Goal: Task Accomplishment & Management: Manage account settings

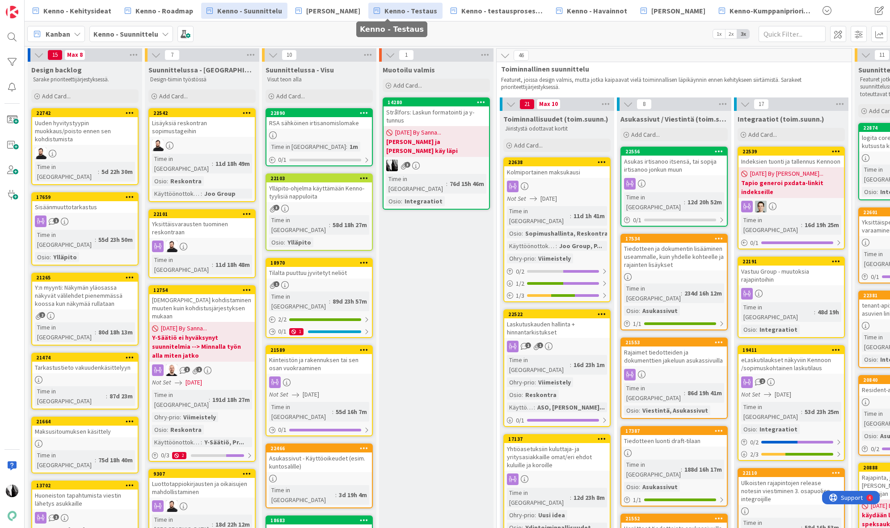
click at [390, 9] on span "Kenno - Testaus" at bounding box center [411, 10] width 53 height 11
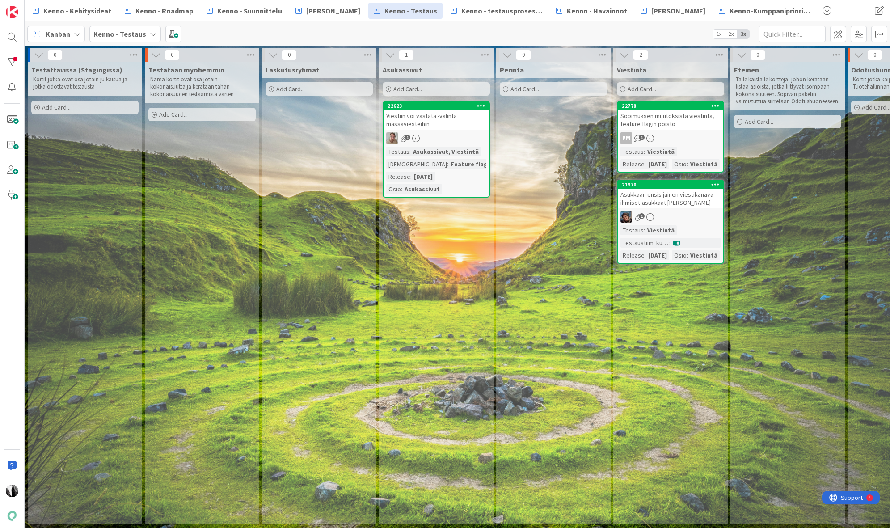
scroll to position [0, 5]
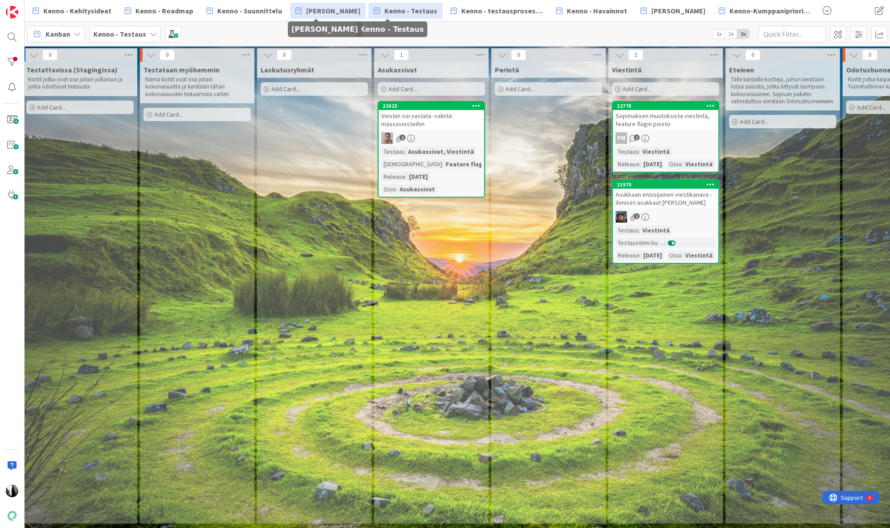
click at [299, 16] on link "[PERSON_NAME]" at bounding box center [328, 11] width 76 height 16
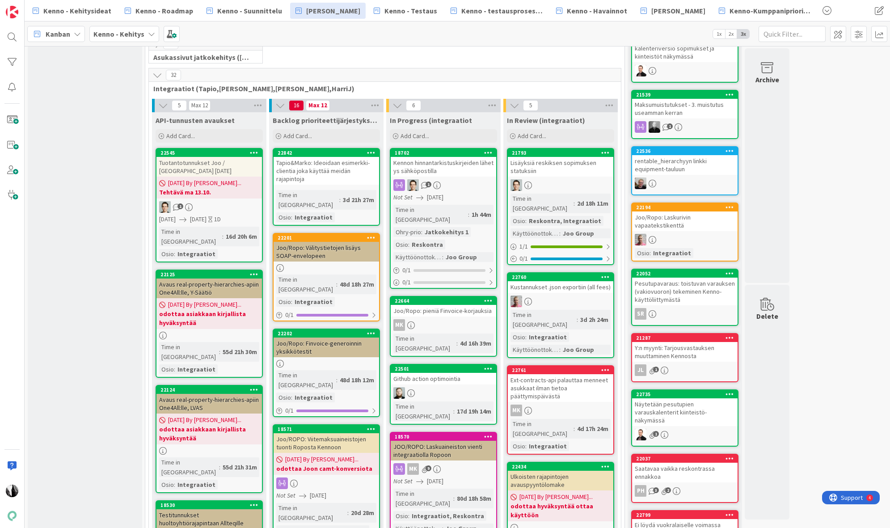
scroll to position [275, 0]
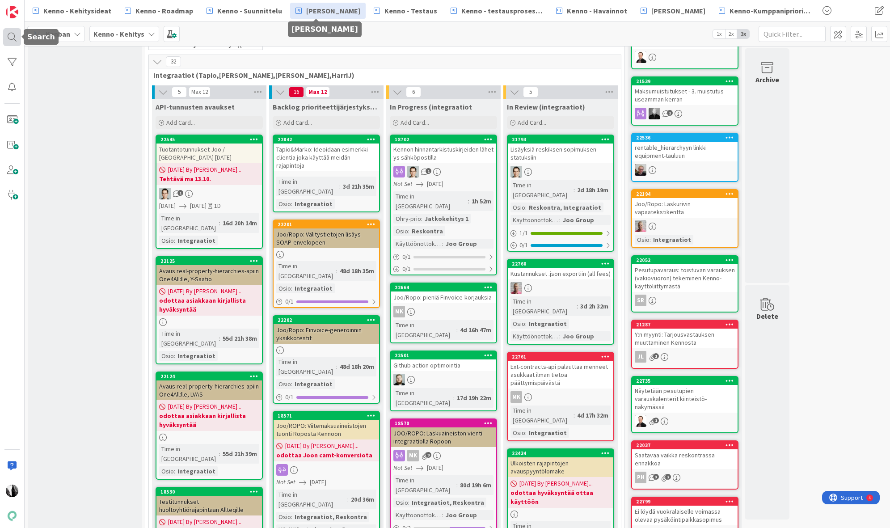
click at [7, 35] on div at bounding box center [12, 37] width 18 height 18
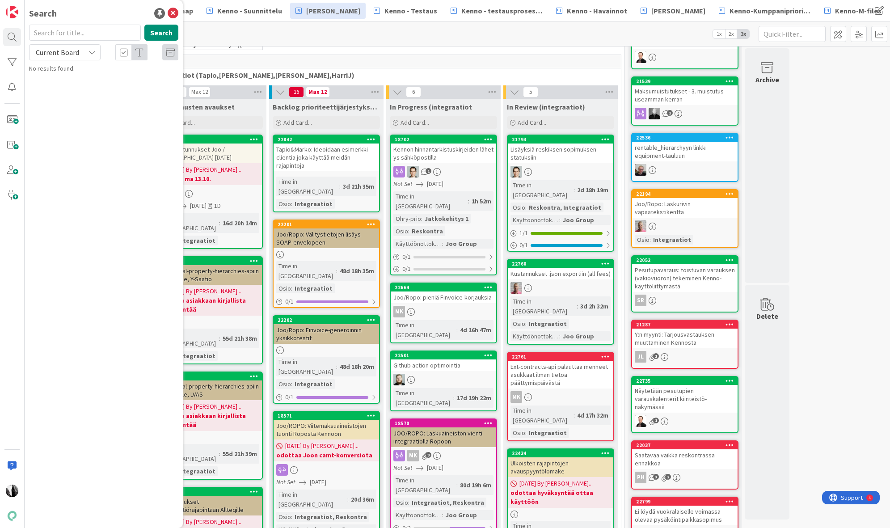
click at [88, 31] on input "text" at bounding box center [85, 33] width 112 height 16
type input "turvakielto"
click at [166, 33] on button "Search" at bounding box center [161, 33] width 34 height 16
drag, startPoint x: 91, startPoint y: 53, endPoint x: 86, endPoint y: 60, distance: 8.4
click at [91, 53] on icon at bounding box center [92, 52] width 7 height 7
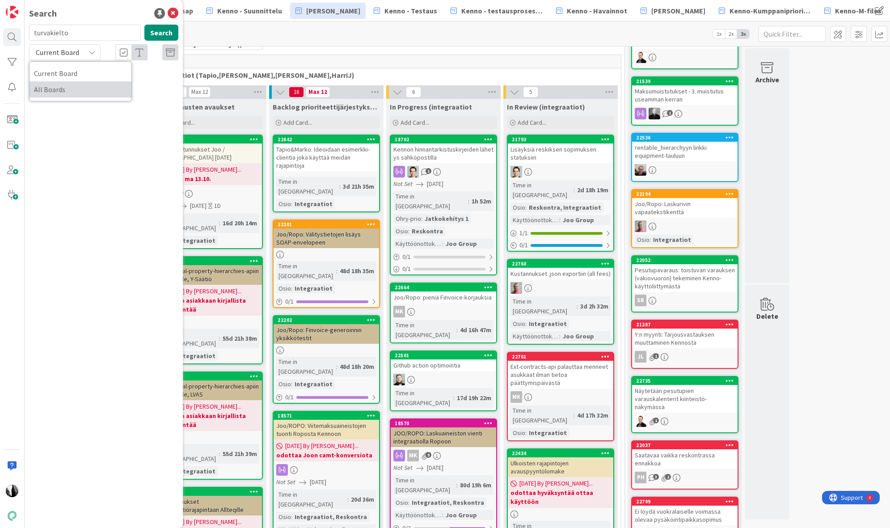
click at [76, 88] on span "All Boards" at bounding box center [80, 89] width 93 height 13
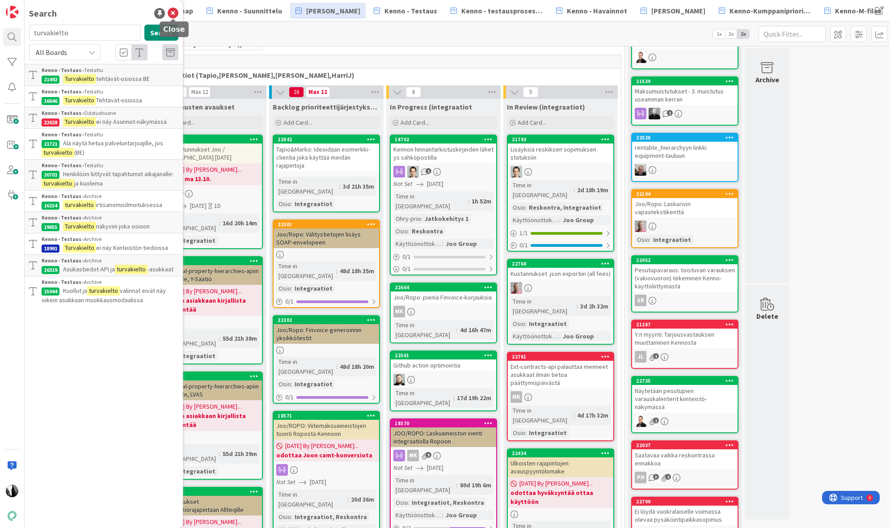
click at [175, 14] on icon at bounding box center [173, 13] width 11 height 11
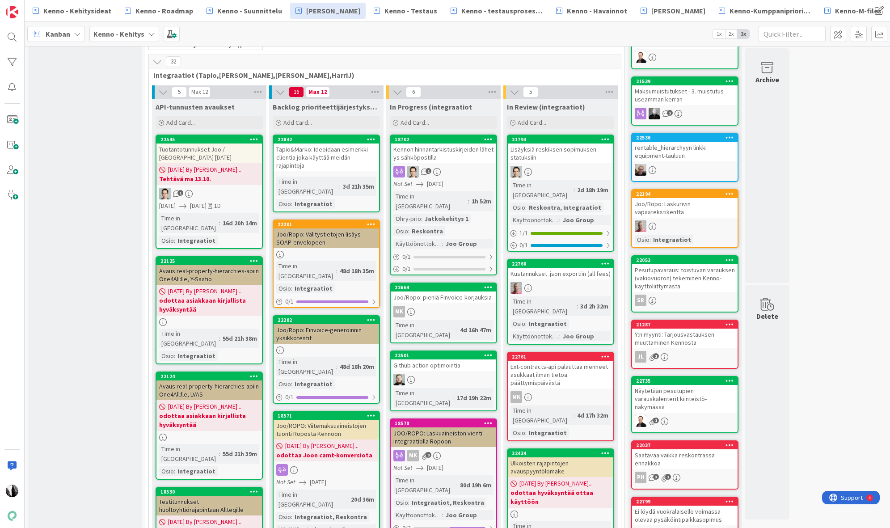
click at [157, 61] on icon at bounding box center [157, 62] width 10 height 10
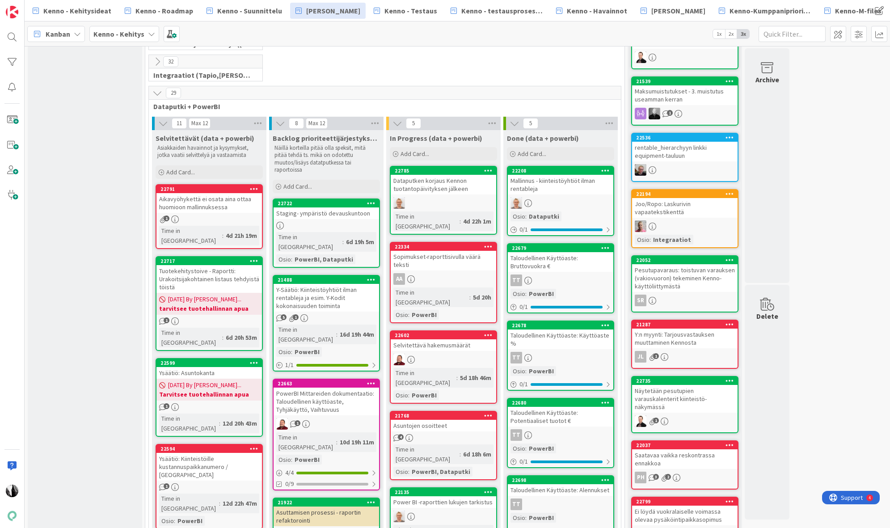
click at [157, 95] on icon at bounding box center [157, 93] width 10 height 10
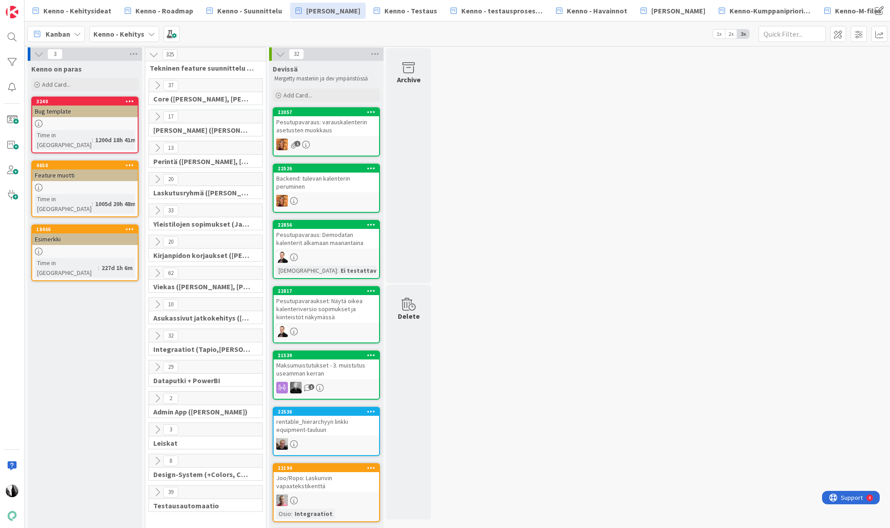
scroll to position [0, 0]
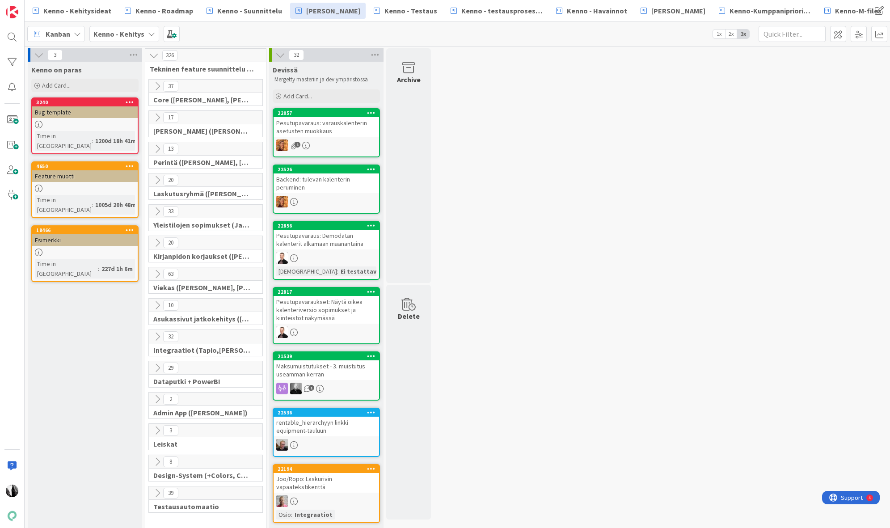
click at [156, 275] on icon at bounding box center [157, 274] width 10 height 10
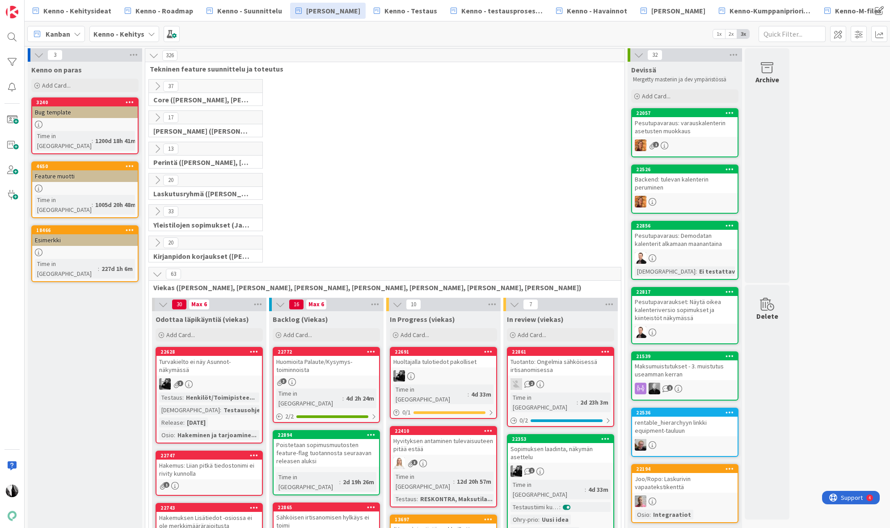
scroll to position [0, 0]
drag, startPoint x: 12, startPoint y: 36, endPoint x: 49, endPoint y: 38, distance: 36.7
click at [13, 36] on div at bounding box center [12, 37] width 18 height 18
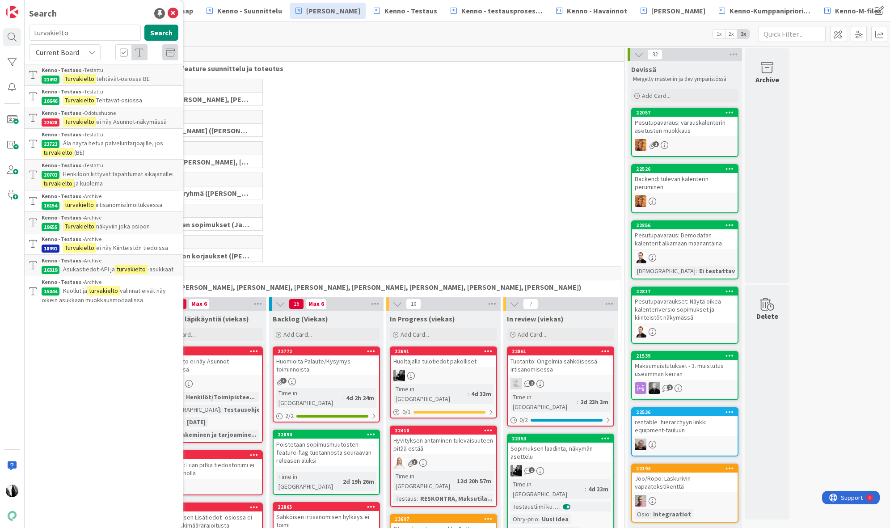
drag, startPoint x: 105, startPoint y: 34, endPoint x: 23, endPoint y: 34, distance: 82.3
click at [22, 34] on div "Search turvakielto Search Current Board Kenno - Testaus › Testattu 21492 Turvak…" at bounding box center [12, 264] width 25 height 528
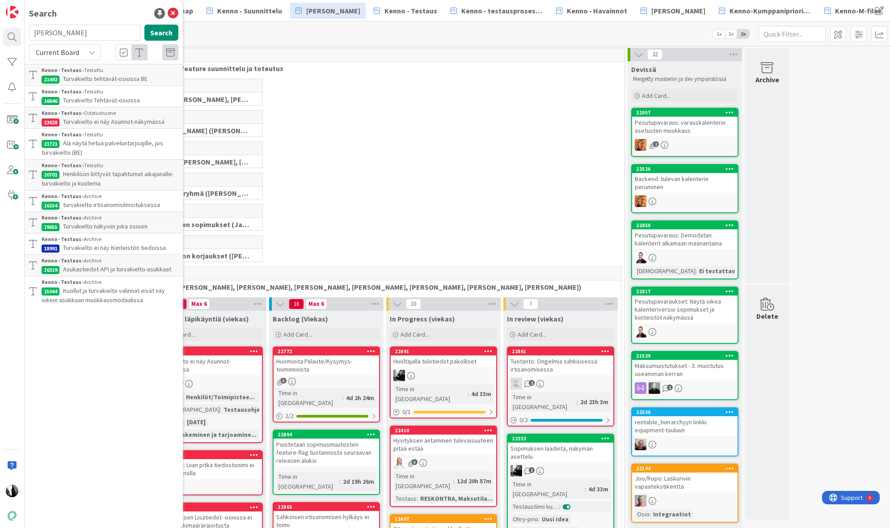
type input "[PERSON_NAME]"
click at [49, 54] on span "Current Board" at bounding box center [57, 52] width 43 height 9
drag, startPoint x: 60, startPoint y: 85, endPoint x: 157, endPoint y: 75, distance: 97.5
click at [60, 85] on span "All Boards" at bounding box center [80, 89] width 93 height 13
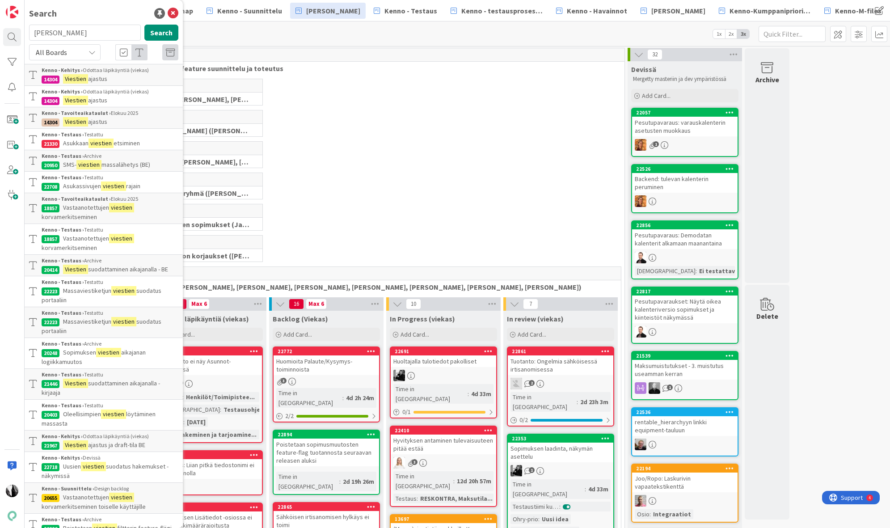
click at [320, 186] on div "20 Laskutusryhmä ([PERSON_NAME], [PERSON_NAME], [PERSON_NAME])" at bounding box center [385, 188] width 476 height 31
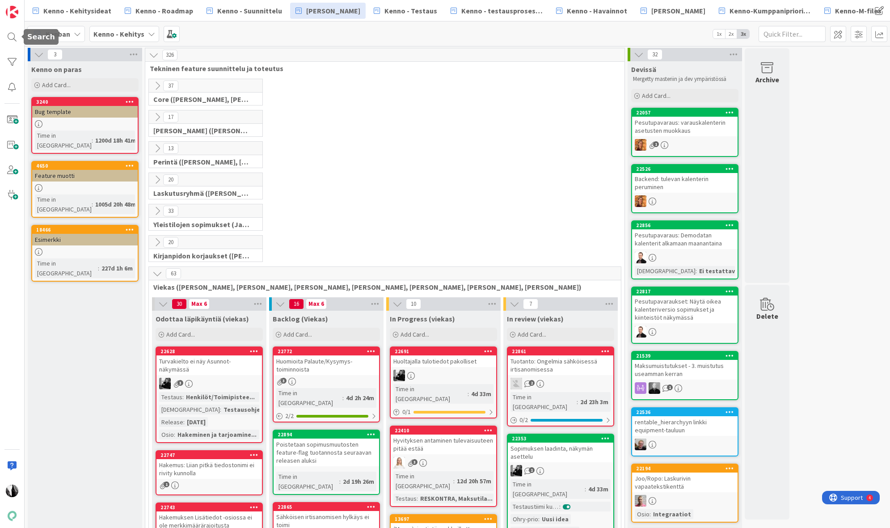
drag, startPoint x: 9, startPoint y: 36, endPoint x: 38, endPoint y: 40, distance: 29.0
click at [9, 35] on div at bounding box center [12, 37] width 18 height 18
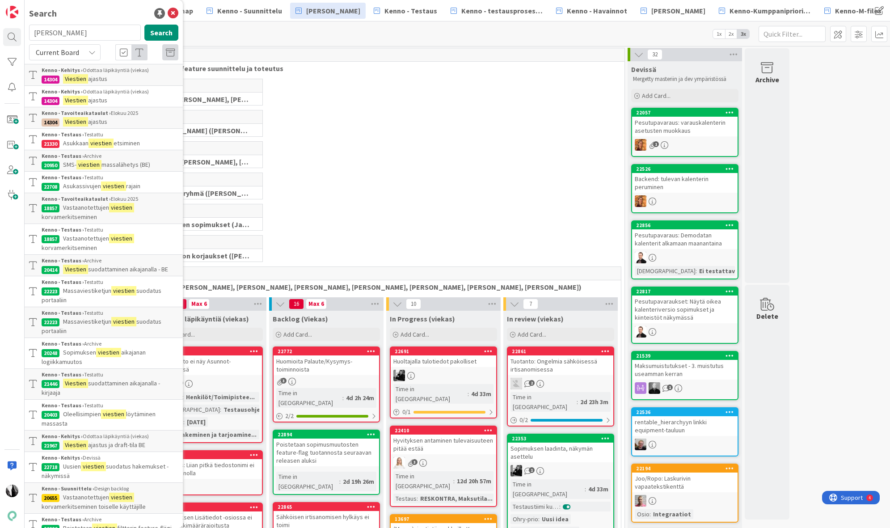
drag, startPoint x: 93, startPoint y: 32, endPoint x: 30, endPoint y: 33, distance: 62.6
click at [28, 33] on div "[PERSON_NAME] Search" at bounding box center [104, 35] width 160 height 20
click at [159, 32] on button "Search" at bounding box center [161, 33] width 34 height 16
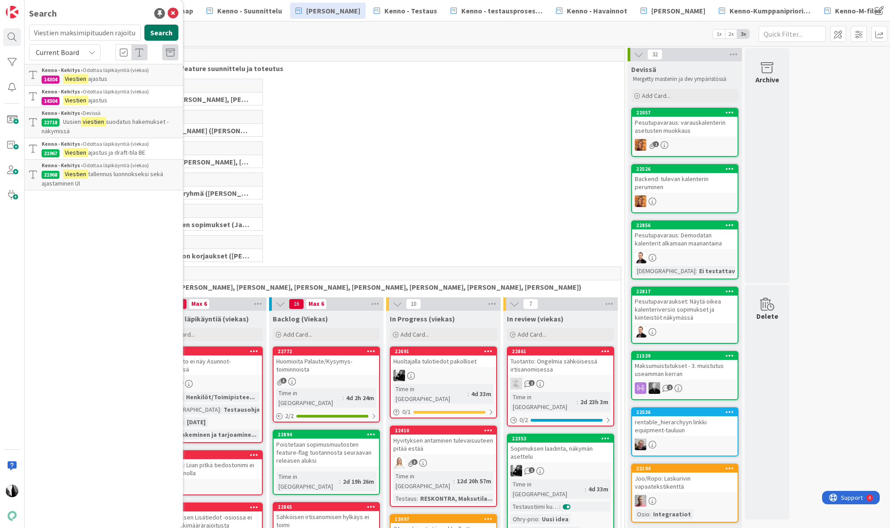
click at [155, 32] on button "Search" at bounding box center [161, 33] width 34 height 16
click at [88, 52] on div "Current Board" at bounding box center [65, 52] width 72 height 16
click at [71, 88] on span "All Boards" at bounding box center [80, 89] width 93 height 13
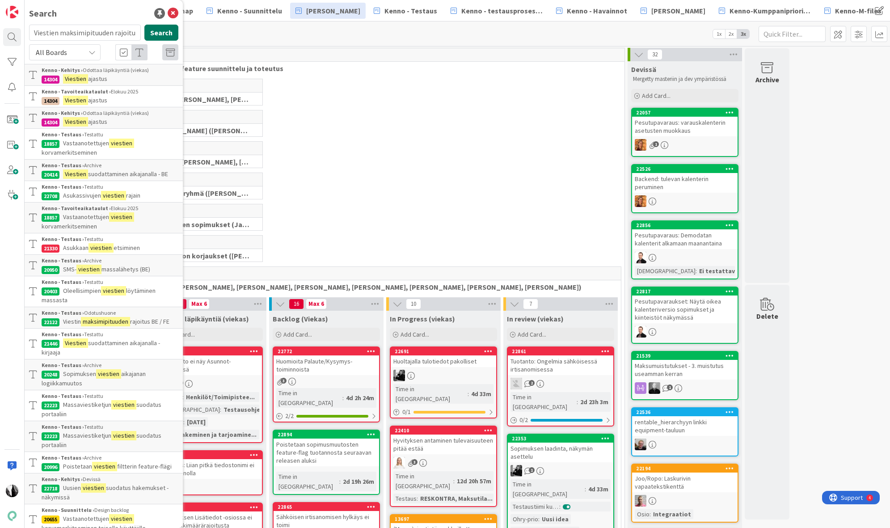
click at [162, 32] on button "Search" at bounding box center [161, 33] width 34 height 16
click at [88, 33] on input "Viestien maksimipituuden rajoitukset" at bounding box center [85, 33] width 112 height 16
drag, startPoint x: 33, startPoint y: 33, endPoint x: 142, endPoint y: 35, distance: 109.6
click at [142, 35] on div "Viestien maksimipituuden rajoitukset Search" at bounding box center [104, 35] width 160 height 20
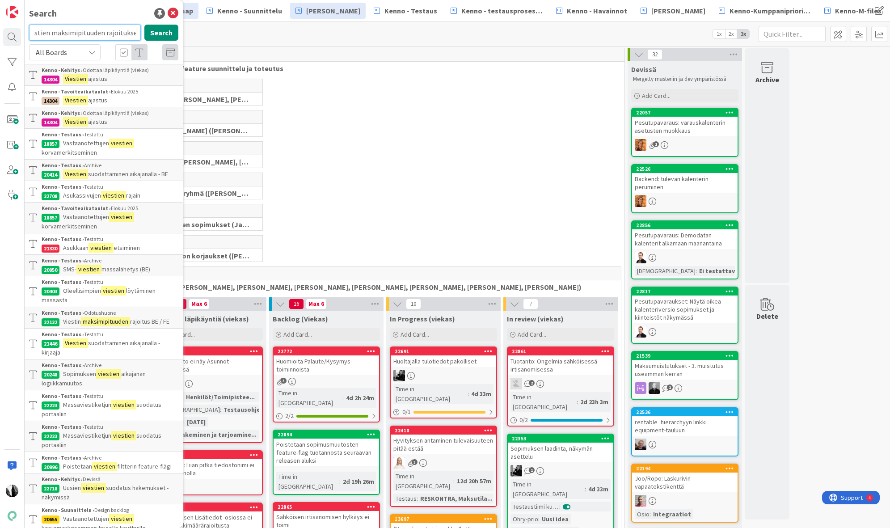
scroll to position [0, 0]
paste input "22122"
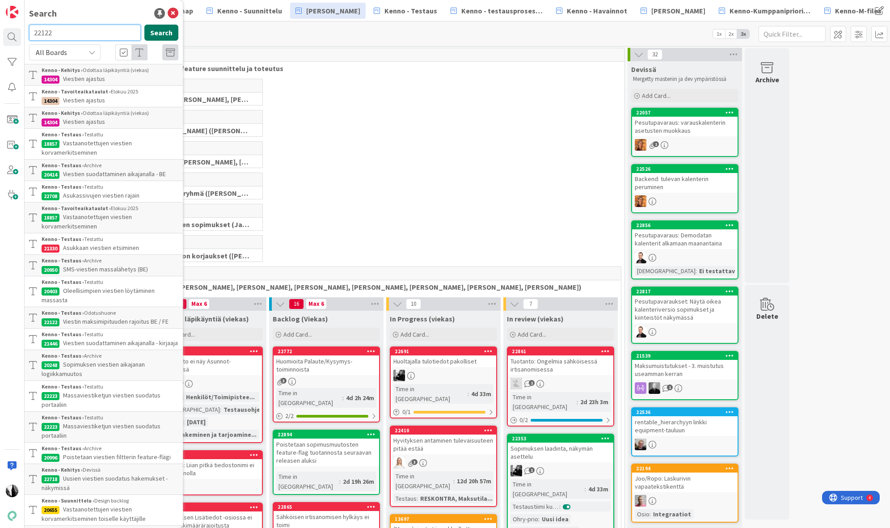
type input "22122"
click at [165, 34] on button "Search" at bounding box center [161, 33] width 34 height 16
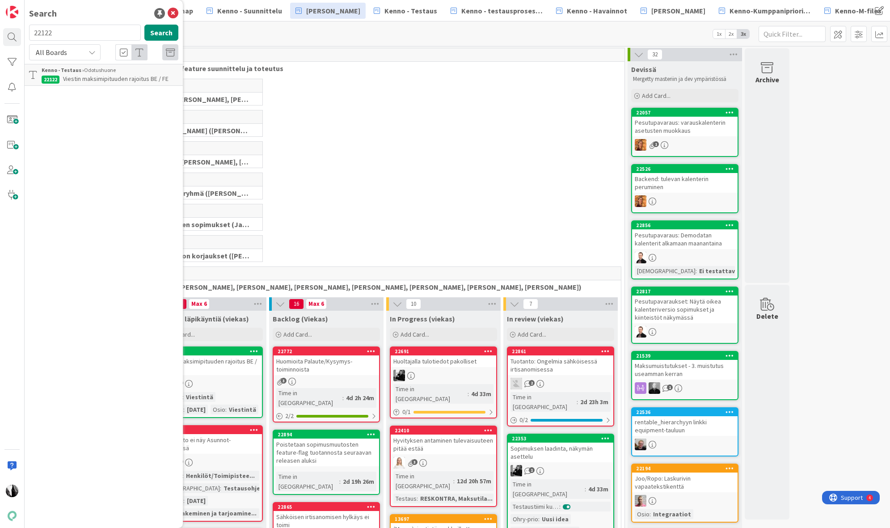
click at [110, 76] on span "Viestin maksimipituuden rajoitus BE / FE" at bounding box center [116, 79] width 106 height 8
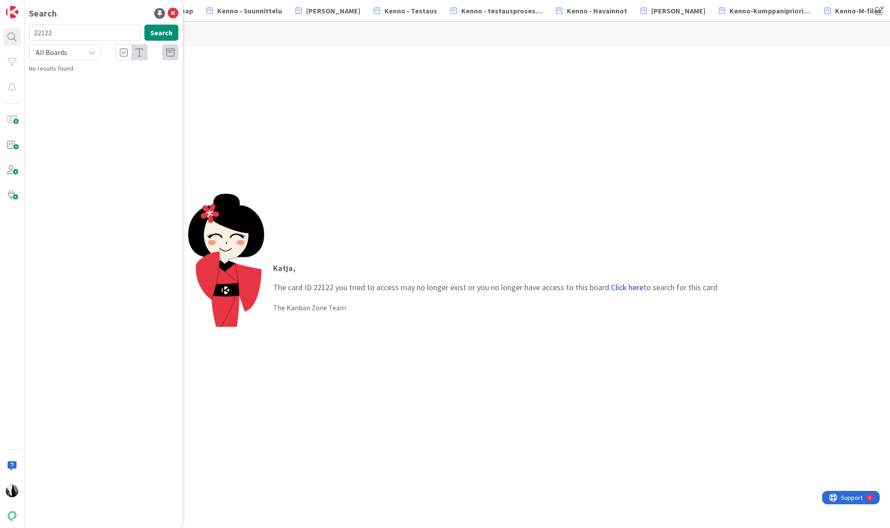
click at [629, 288] on link "Click here" at bounding box center [627, 287] width 32 height 10
click at [120, 80] on span "Viestin maksimipituuden rajoitus BE / FE" at bounding box center [116, 79] width 106 height 8
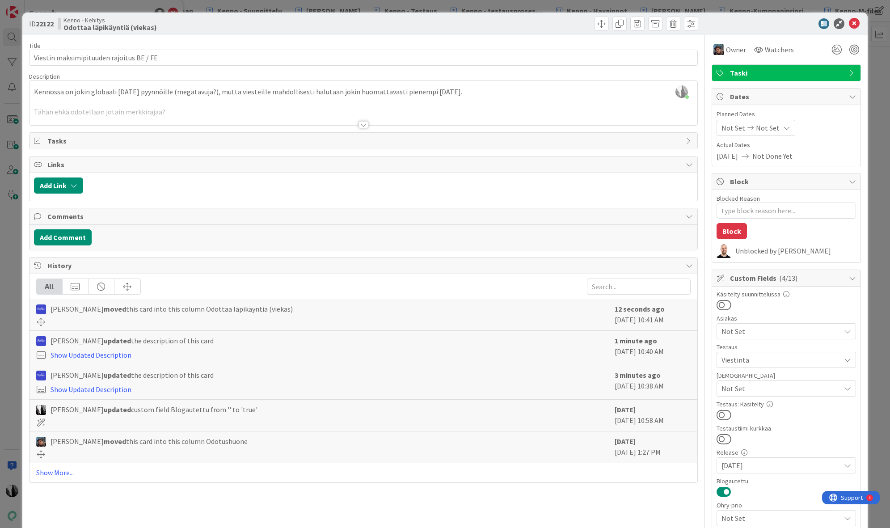
click at [366, 125] on div at bounding box center [364, 124] width 10 height 7
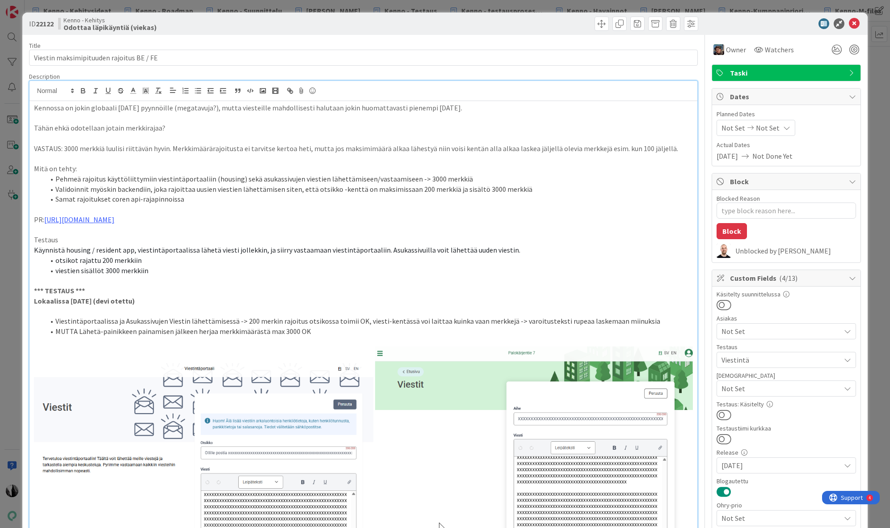
click at [787, 19] on div at bounding box center [782, 23] width 158 height 11
click at [855, 24] on icon at bounding box center [854, 23] width 11 height 11
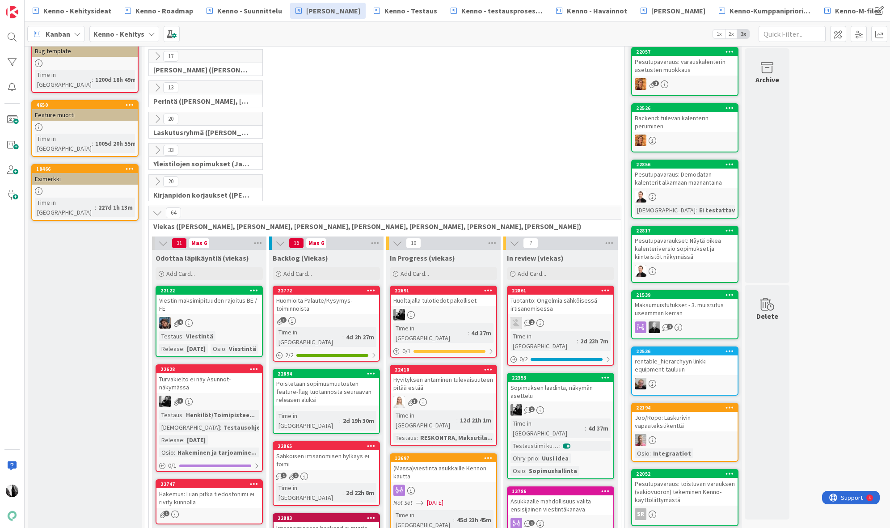
scroll to position [60, 0]
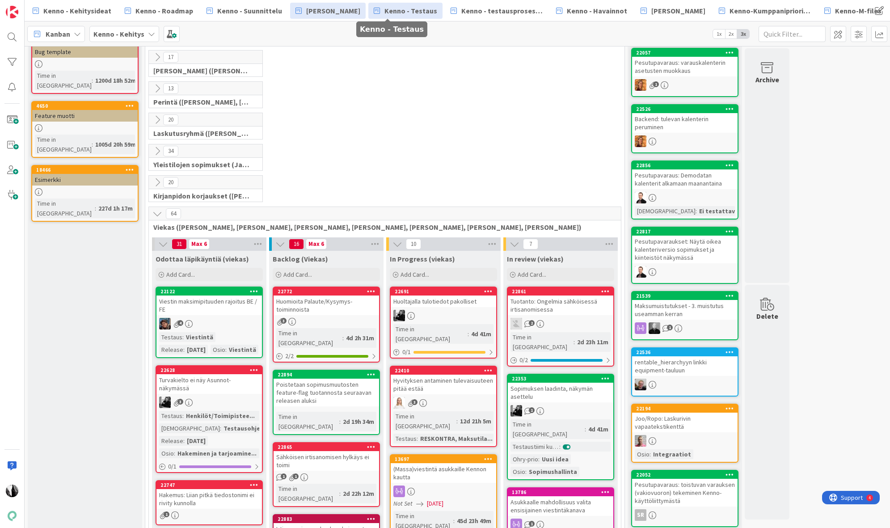
click at [393, 13] on span "Kenno - Testaus" at bounding box center [411, 10] width 53 height 11
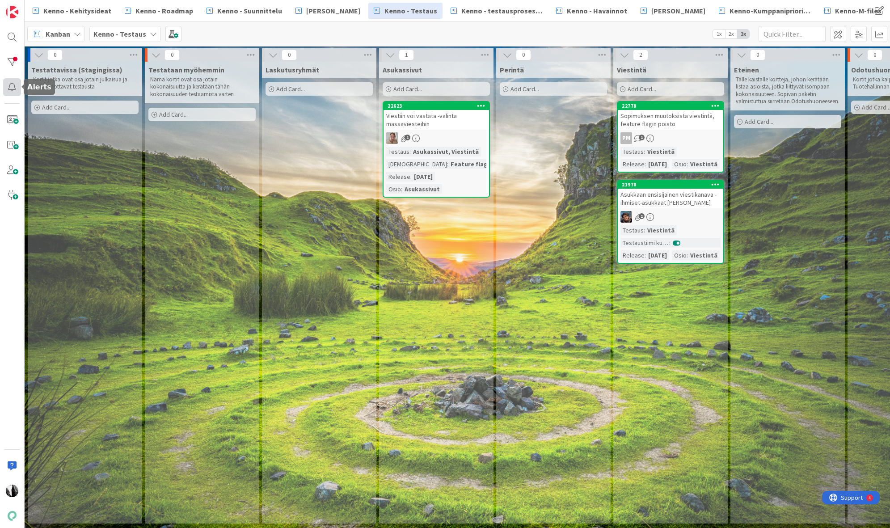
click at [14, 84] on div at bounding box center [12, 87] width 18 height 18
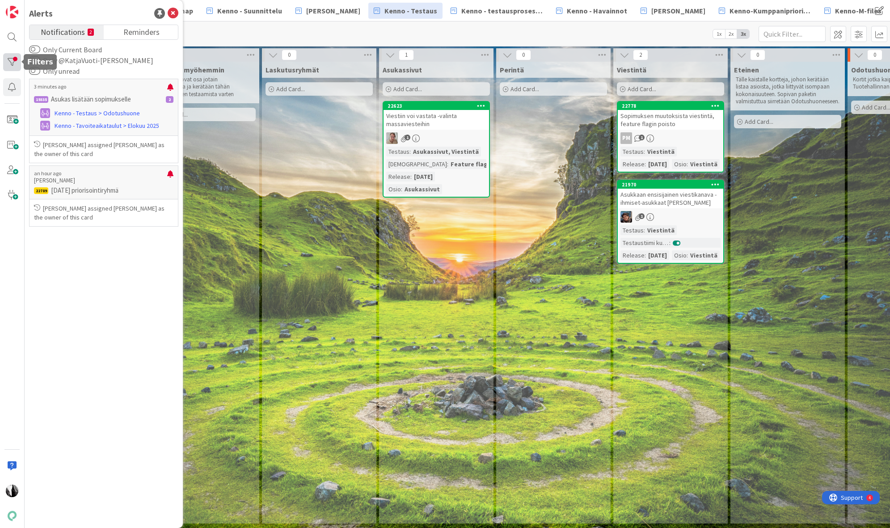
click at [13, 63] on div at bounding box center [12, 62] width 18 height 18
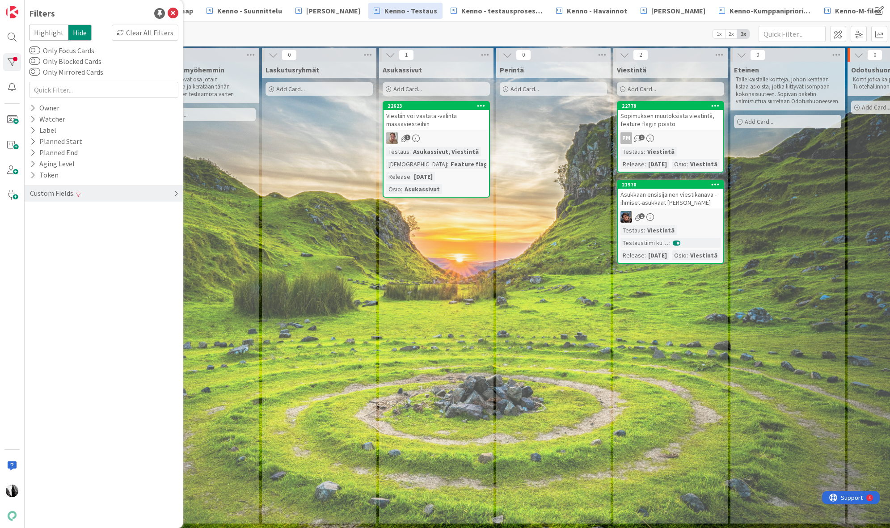
click at [75, 189] on div "Custom Fields" at bounding box center [104, 193] width 158 height 17
click at [171, 245] on div "Clear" at bounding box center [165, 245] width 26 height 11
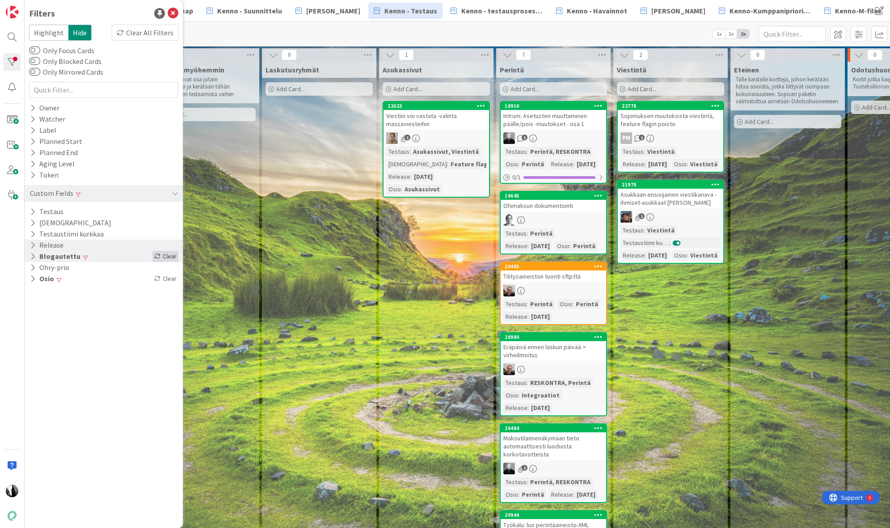
click at [170, 254] on div "Clear" at bounding box center [165, 256] width 26 height 11
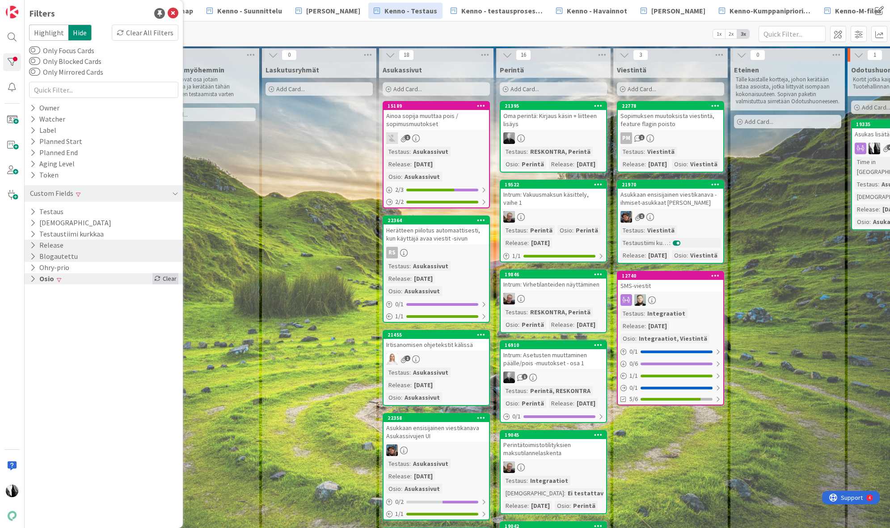
click at [169, 277] on div "Clear" at bounding box center [165, 278] width 26 height 11
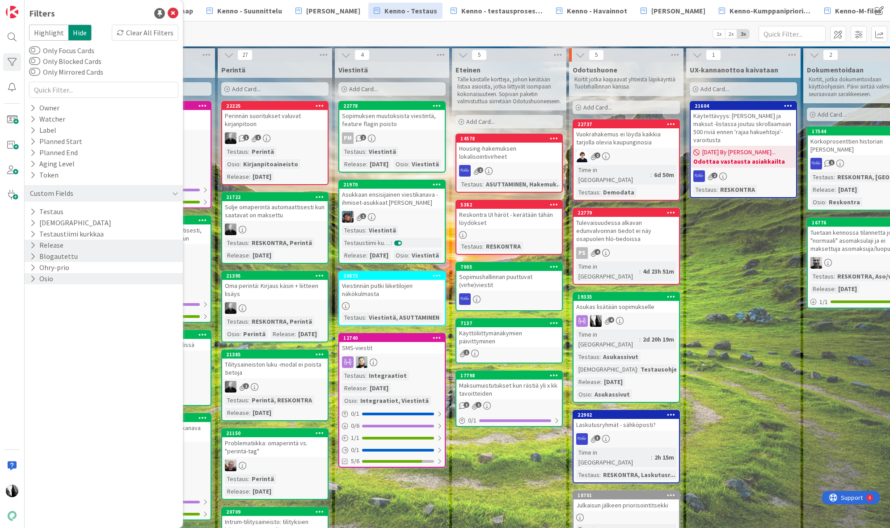
scroll to position [2, 279]
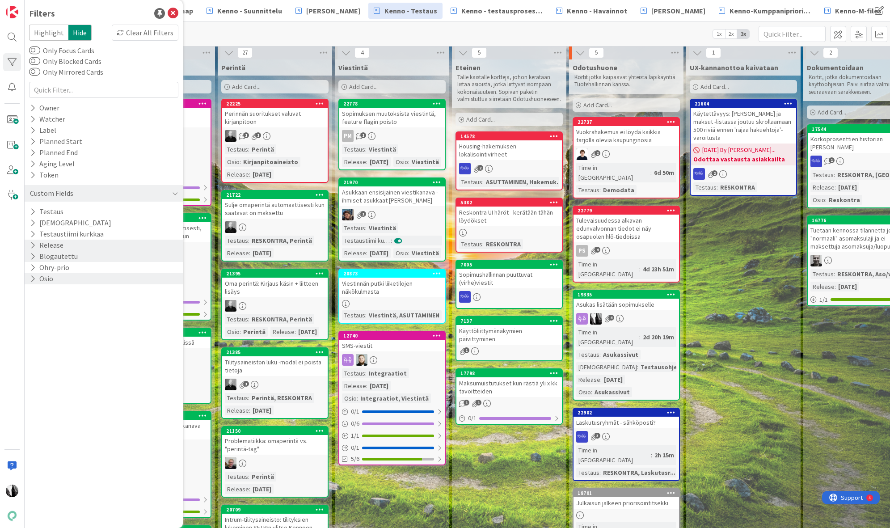
click at [645, 299] on div "Asukas lisätään sopimukselle" at bounding box center [627, 305] width 106 height 12
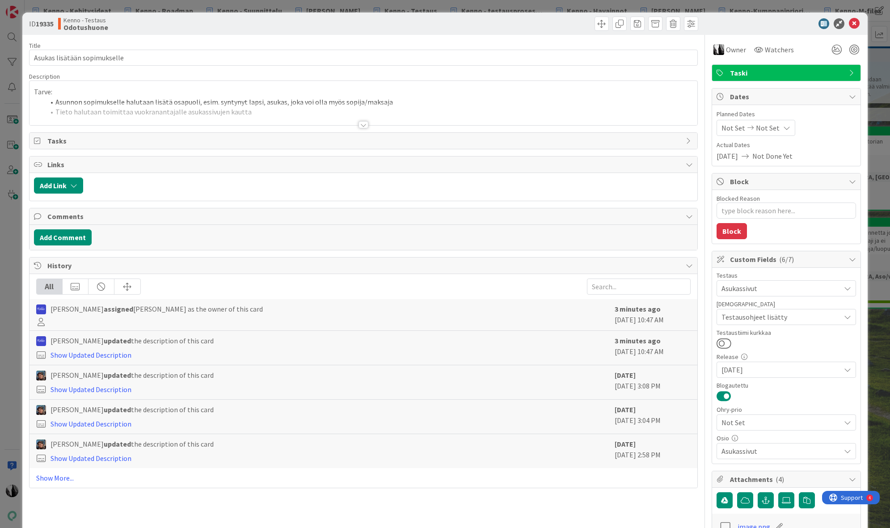
scroll to position [0, 280]
click at [367, 125] on div at bounding box center [364, 124] width 10 height 7
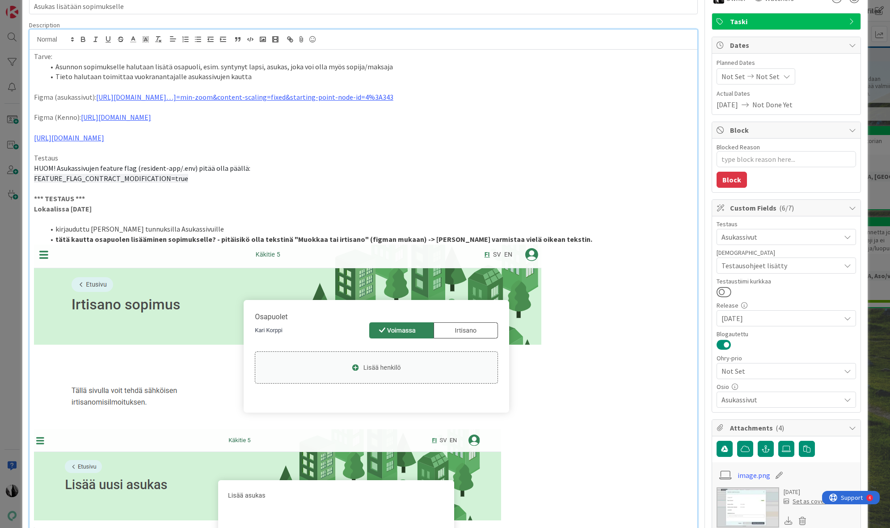
scroll to position [51, 0]
click at [145, 96] on a=min-zoom&page-id=0 "[URL][DOMAIN_NAME]…]=min-zoom&content-scaling=fixed&starting-point-node-id=4%3A…" at bounding box center [244, 97] width 297 height 9
click at [318, 114] on link "[URL][DOMAIN_NAME]" at bounding box center [323, 115] width 61 height 12
click at [881, 410] on div "ID 19335 Kenno - Testaus Odotushuone Title 28 / 128 Asukas lisätään sopimuksell…" at bounding box center [445, 264] width 890 height 528
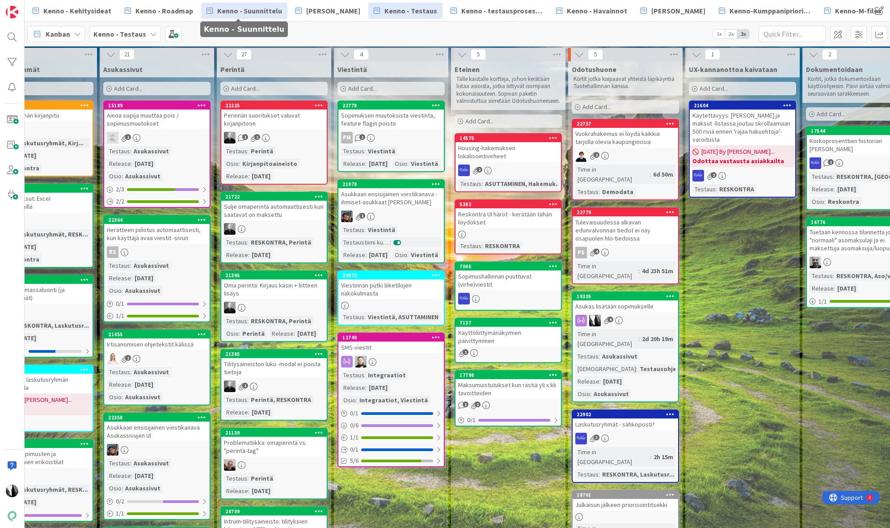
click at [247, 8] on span "Kenno - Suunnittelu" at bounding box center [249, 10] width 65 height 11
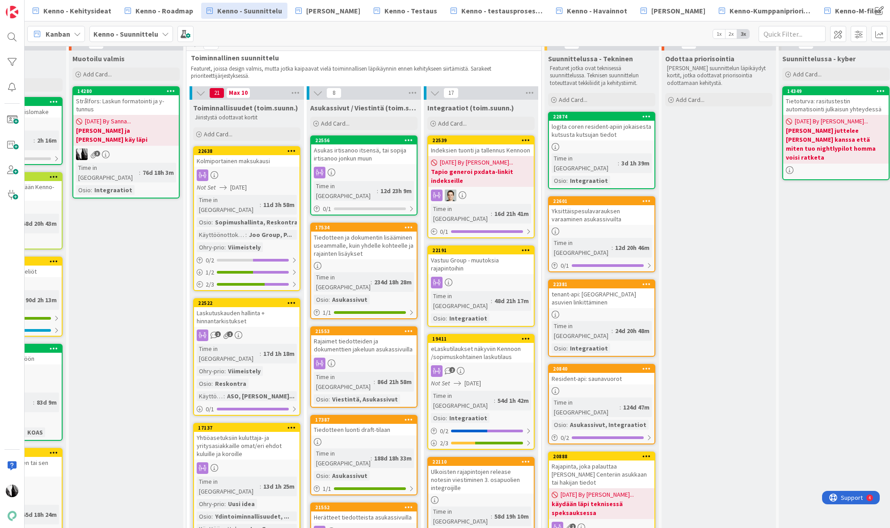
scroll to position [0, 310]
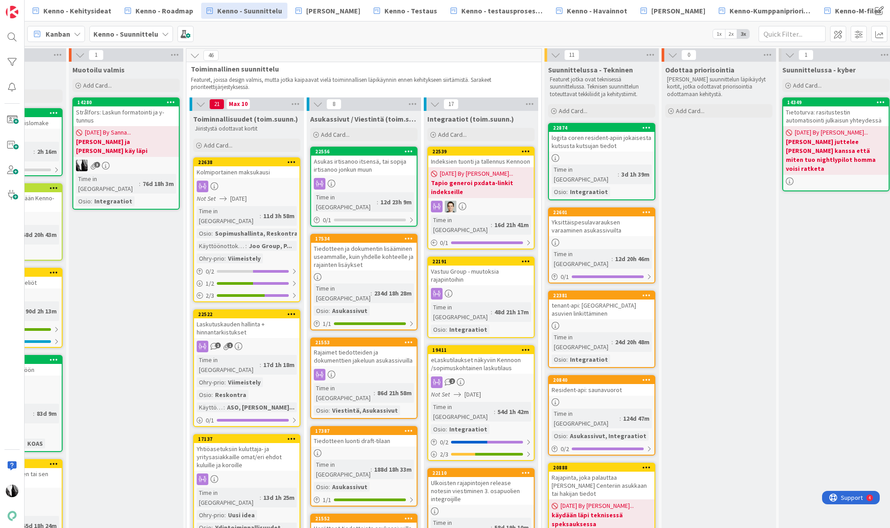
click at [493, 354] on div "eLaskutilaukset näkyviin Kennoon /sopimuskohtainen laskutilaus" at bounding box center [481, 364] width 106 height 20
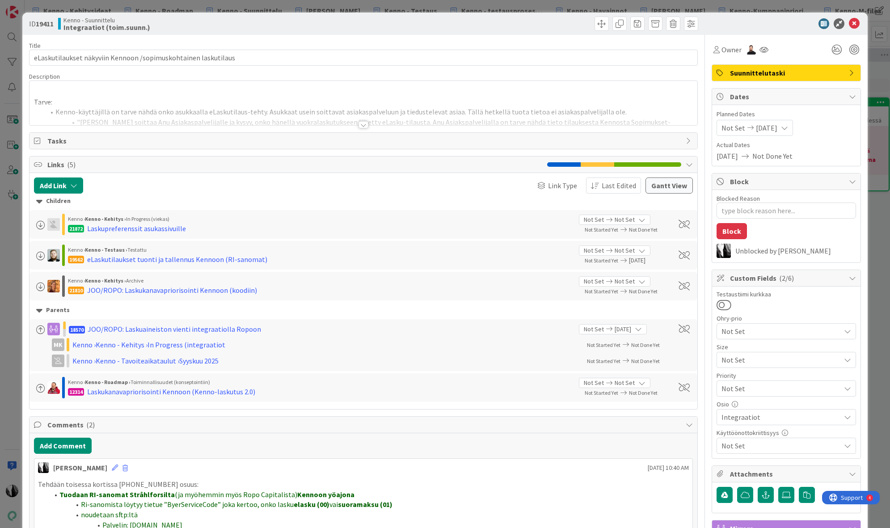
type textarea "x"
click at [362, 124] on div at bounding box center [364, 124] width 10 height 7
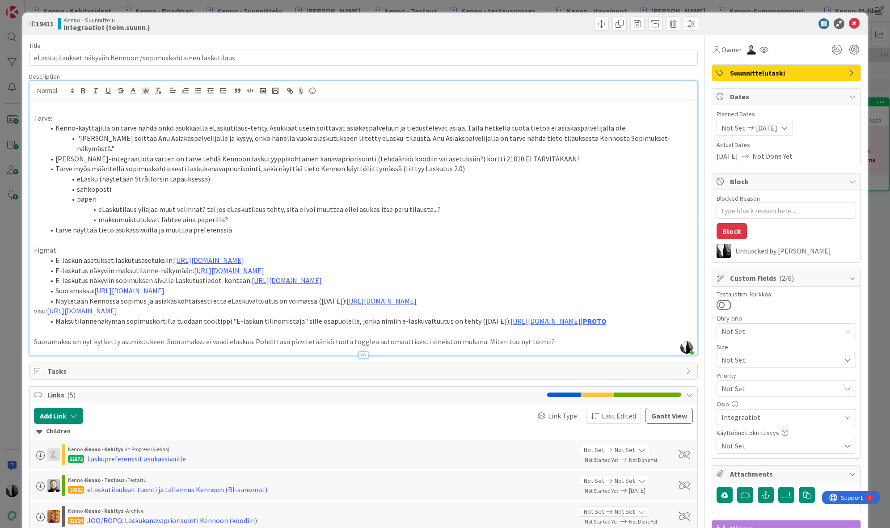
click at [763, 23] on div at bounding box center [782, 23] width 158 height 11
click at [854, 23] on icon at bounding box center [854, 23] width 11 height 11
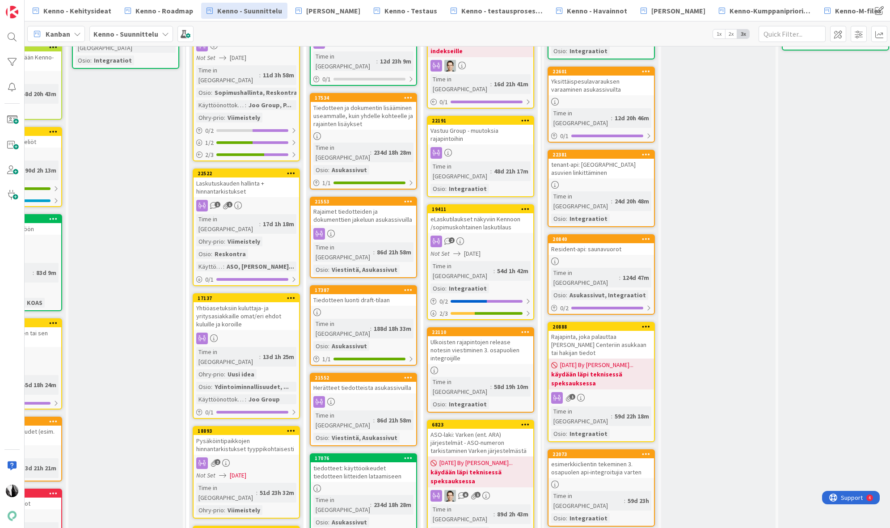
scroll to position [0, 311]
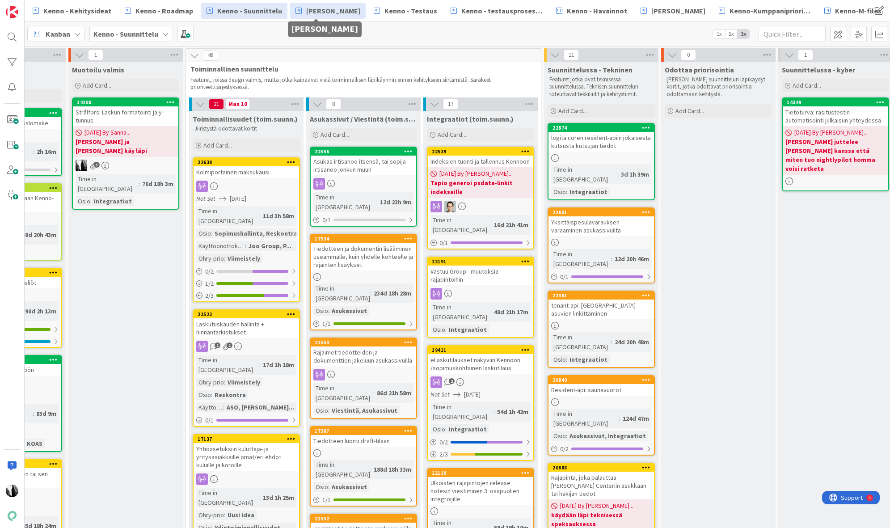
click at [316, 11] on span "[PERSON_NAME]" at bounding box center [333, 10] width 54 height 11
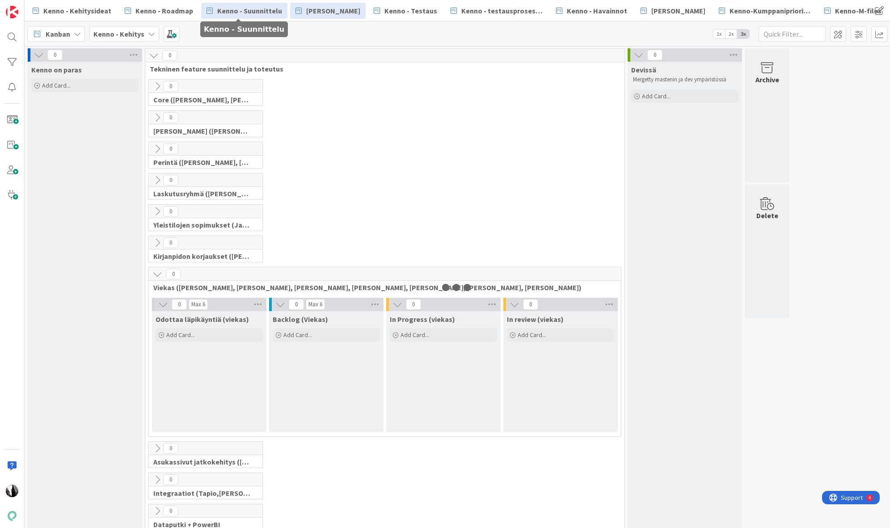
click at [247, 12] on span "Kenno - Suunnittelu" at bounding box center [249, 10] width 65 height 11
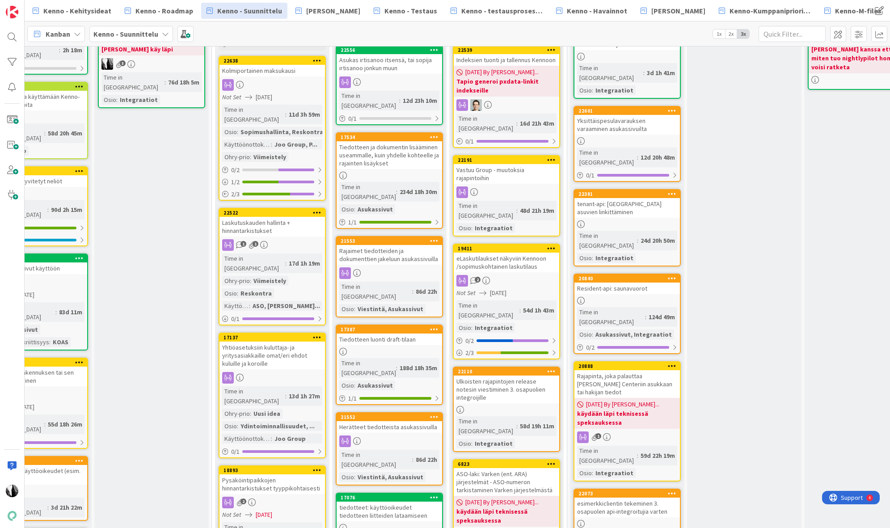
scroll to position [0, 285]
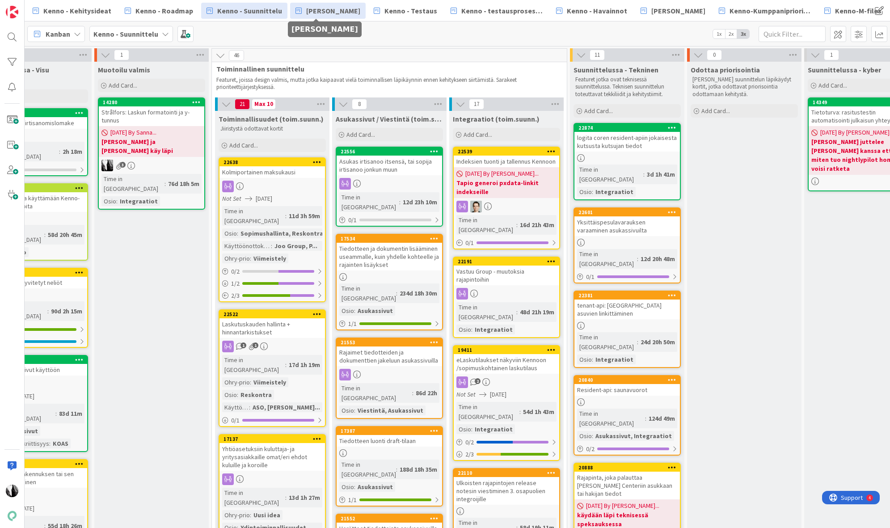
click at [317, 11] on span "[PERSON_NAME]" at bounding box center [333, 10] width 54 height 11
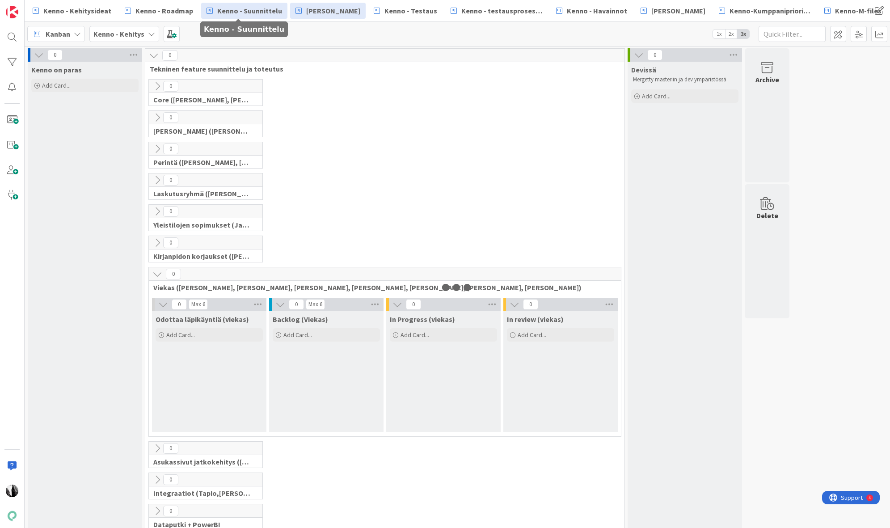
click at [254, 12] on span "Kenno - Suunnittelu" at bounding box center [249, 10] width 65 height 11
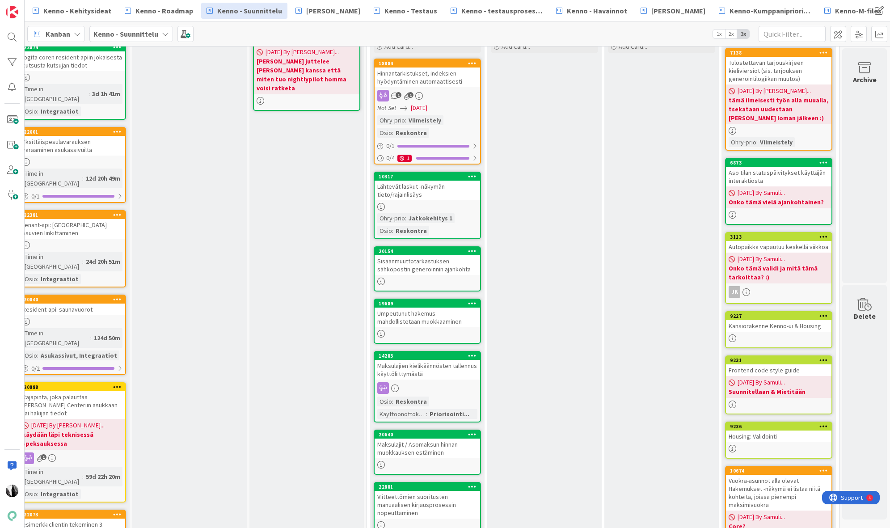
scroll to position [0, 840]
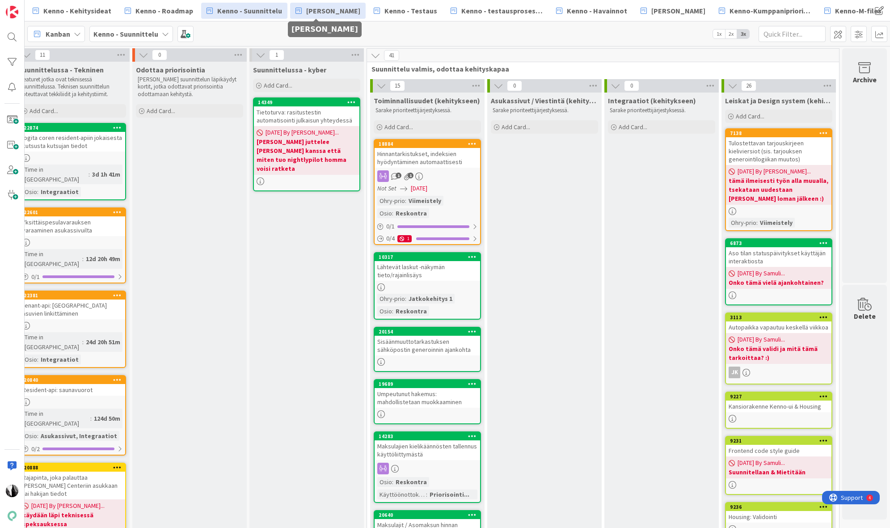
click at [331, 12] on span "[PERSON_NAME]" at bounding box center [333, 10] width 54 height 11
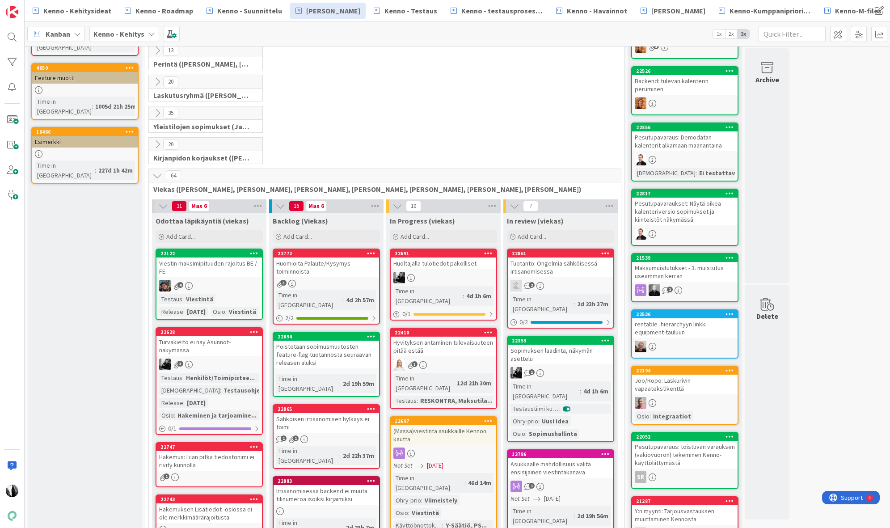
scroll to position [89, 0]
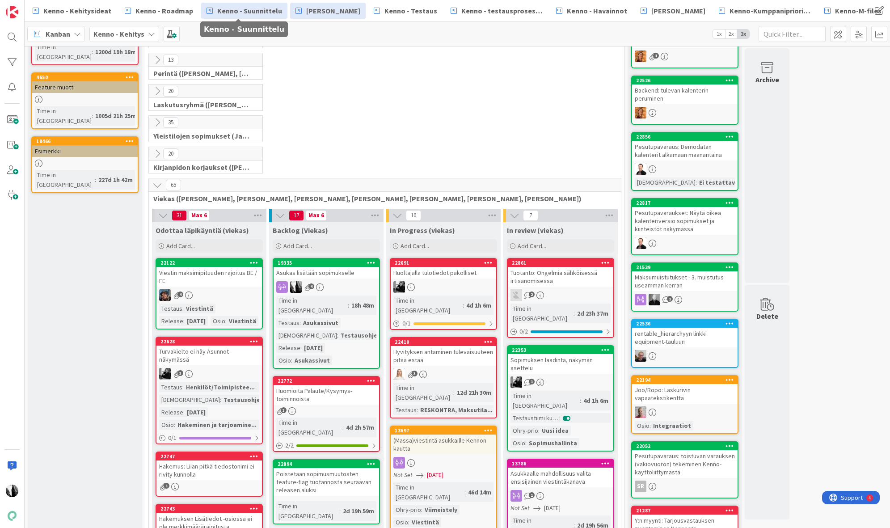
click at [242, 10] on span "Kenno - Suunnittelu" at bounding box center [249, 10] width 65 height 11
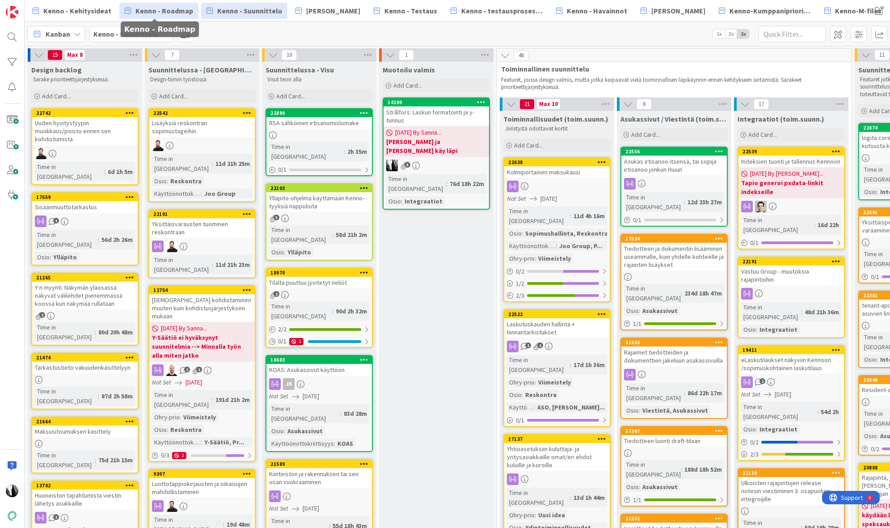
click at [177, 10] on span "Kenno - Roadmap" at bounding box center [164, 10] width 58 height 11
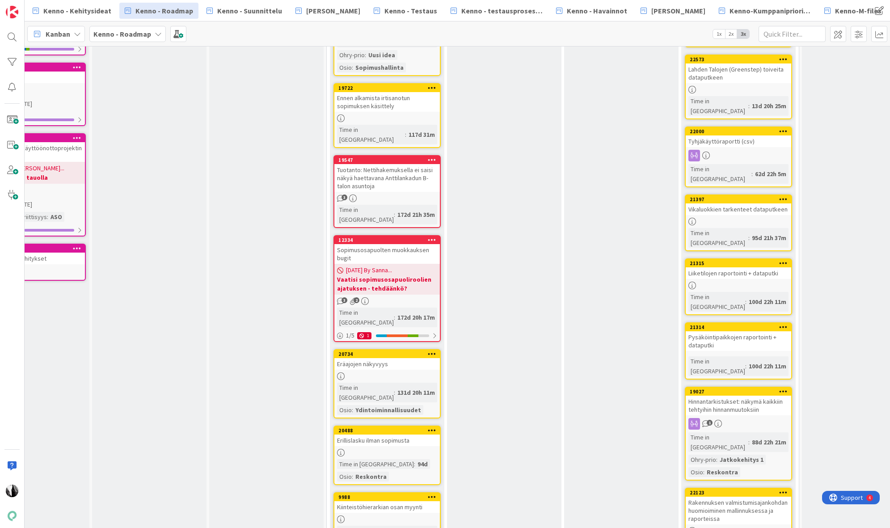
scroll to position [571, 53]
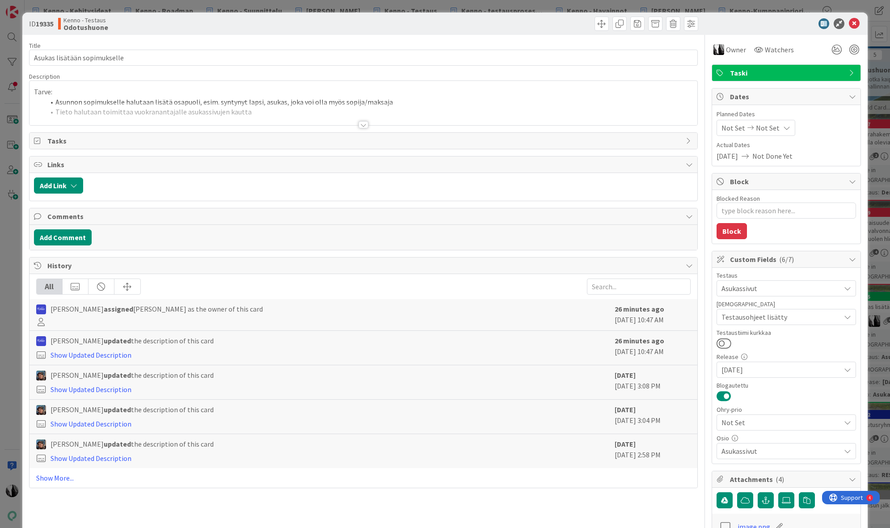
type textarea "x"
click at [362, 123] on div at bounding box center [364, 124] width 10 height 7
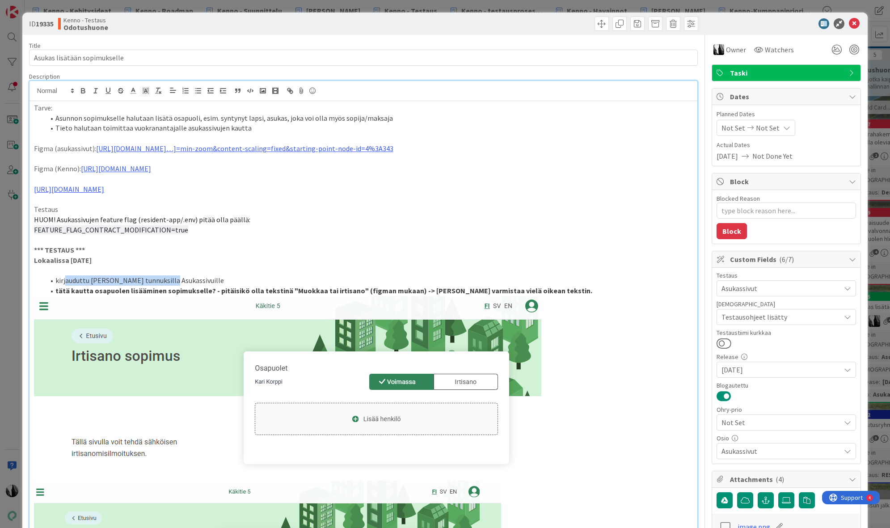
drag, startPoint x: 67, startPoint y: 278, endPoint x: 164, endPoint y: 282, distance: 96.7
click at [164, 282] on li "kirjauduttu [PERSON_NAME] tunnuksilla Asukassivuille" at bounding box center [369, 280] width 648 height 10
click at [106, 290] on strong "tätä kautta osapuolen lisääminen sopimukselle? - pitäisikö olla tekstinä "Muokk…" at bounding box center [323, 290] width 537 height 9
drag, startPoint x: 214, startPoint y: 290, endPoint x: 241, endPoint y: 290, distance: 27.3
click at [215, 290] on strong "tätä kautta osapuolen lisääminen sopimukselle? - pitäisikö olla tekstinä "Muokk…" at bounding box center [323, 290] width 537 height 9
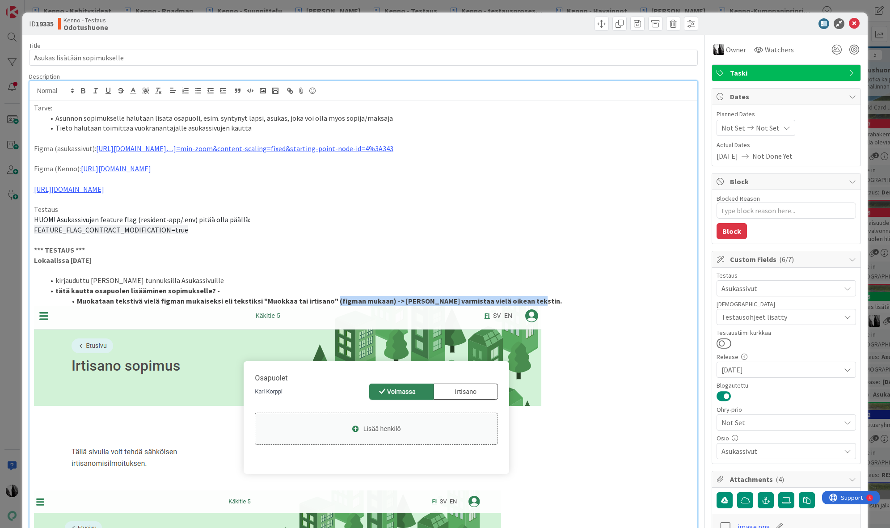
drag, startPoint x: 331, startPoint y: 302, endPoint x: 546, endPoint y: 299, distance: 214.2
click at [546, 299] on li "Muokataan tekstivä vielä figman mukaiseksi eli tekstiksi "Muokkaa tai irtisano"…" at bounding box center [369, 301] width 648 height 10
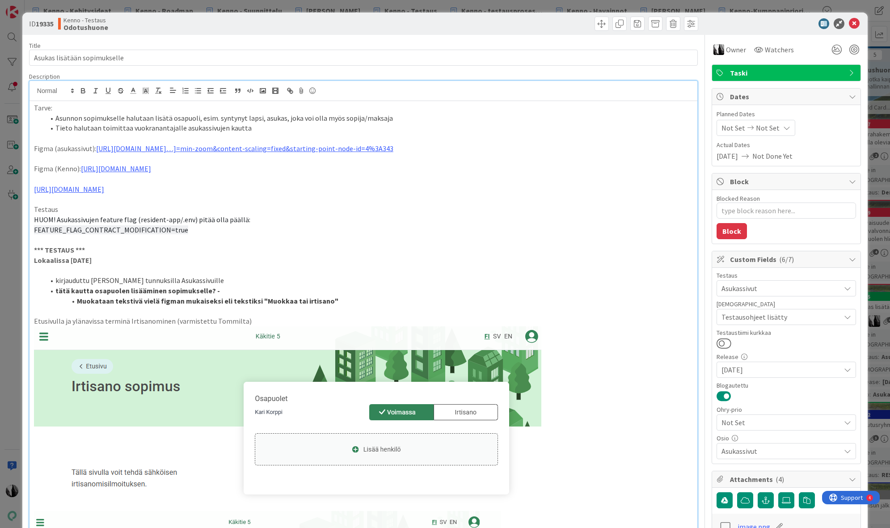
drag, startPoint x: 57, startPoint y: 290, endPoint x: 333, endPoint y: 296, distance: 276.0
click at [333, 296] on ol "kirjauduttu Kari Korpin tunnuksilla Asukassivuille tätä kautta osapuolen lisääm…" at bounding box center [363, 290] width 659 height 30
click at [136, 90] on icon at bounding box center [133, 91] width 8 height 8
click at [144, 101] on span at bounding box center [143, 102] width 7 height 7
click at [326, 267] on p at bounding box center [363, 271] width 659 height 10
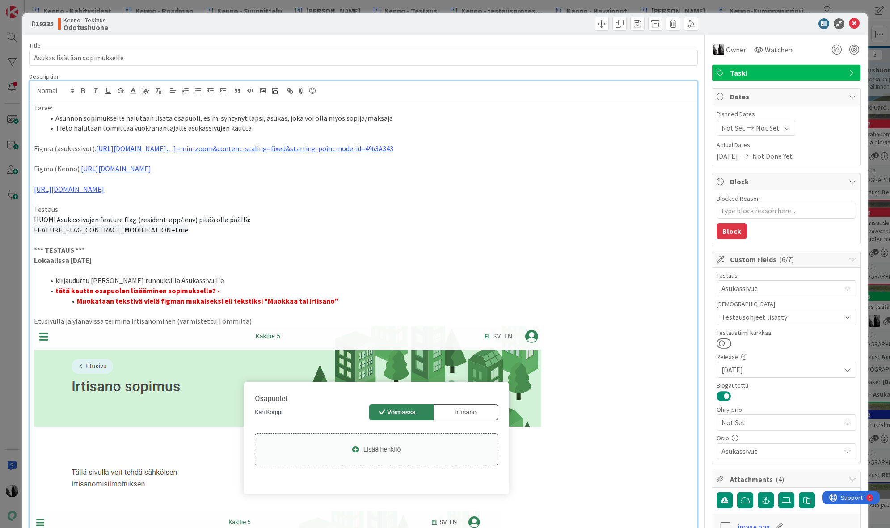
click at [215, 290] on li "tätä kautta osapuolen lisääminen sopimukselle? -" at bounding box center [369, 291] width 648 height 10
click at [300, 244] on p at bounding box center [363, 240] width 659 height 10
drag, startPoint x: 169, startPoint y: 321, endPoint x: 195, endPoint y: 318, distance: 26.0
click at [170, 321] on p "Etusivulla ja ylänavissa terminä Irtisanominen (varmistettu Tommilta)" at bounding box center [363, 321] width 659 height 10
click at [733, 52] on span "Owner" at bounding box center [736, 49] width 20 height 11
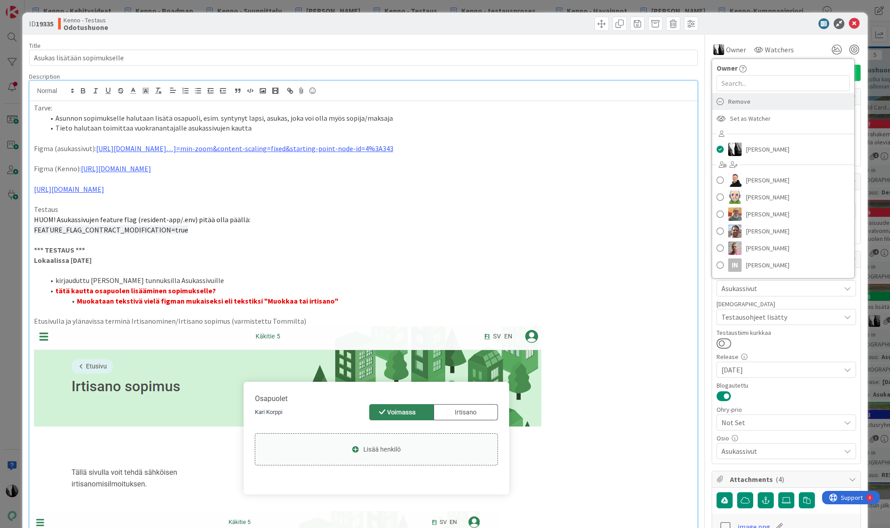
click at [745, 101] on span "Remove" at bounding box center [739, 101] width 22 height 13
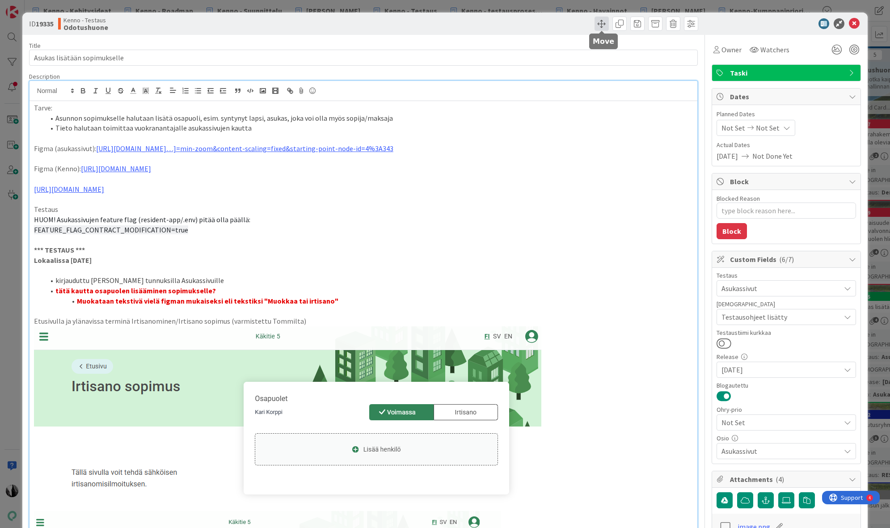
click at [604, 23] on span at bounding box center [602, 24] width 14 height 14
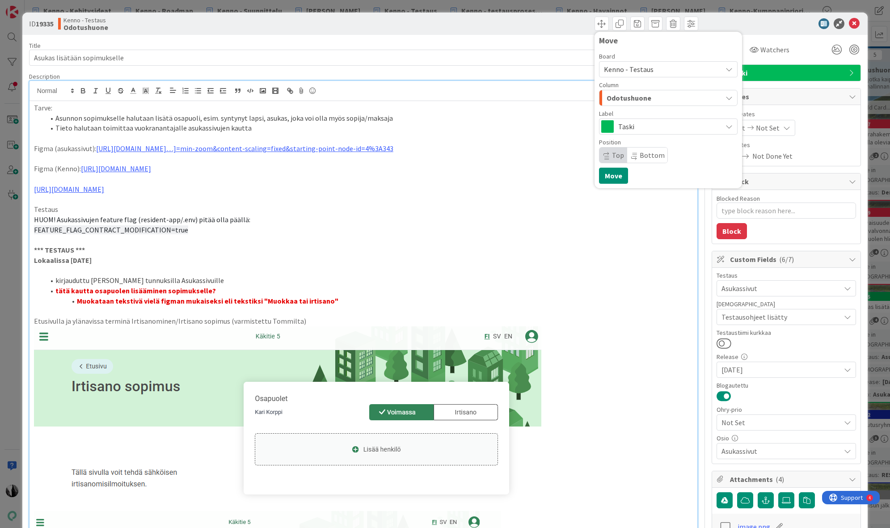
click at [635, 68] on span "Kenno - Testaus" at bounding box center [629, 69] width 50 height 9
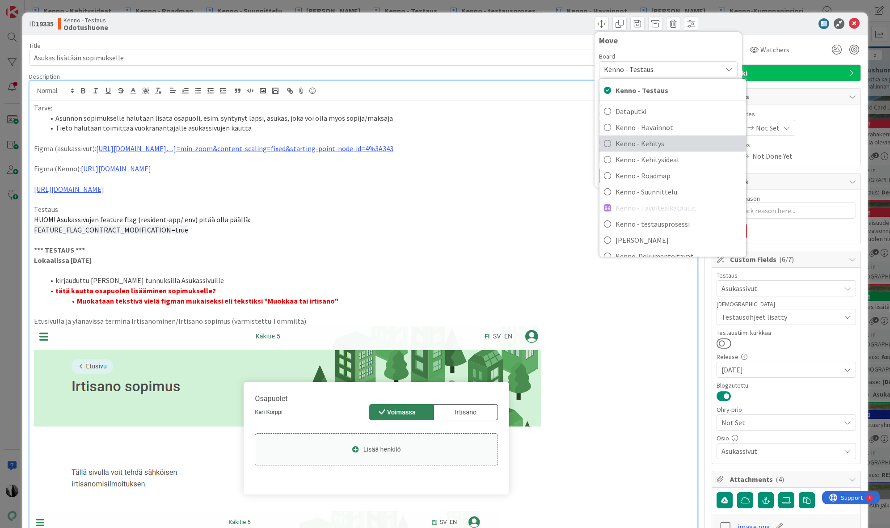
click at [649, 138] on span "Kenno - Kehitys" at bounding box center [679, 143] width 126 height 13
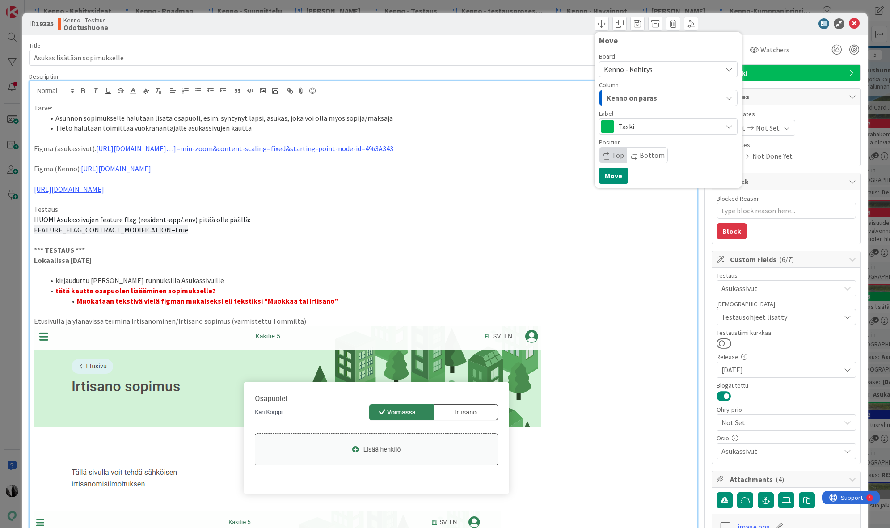
click at [640, 97] on span "Kenno on paras" at bounding box center [632, 98] width 51 height 12
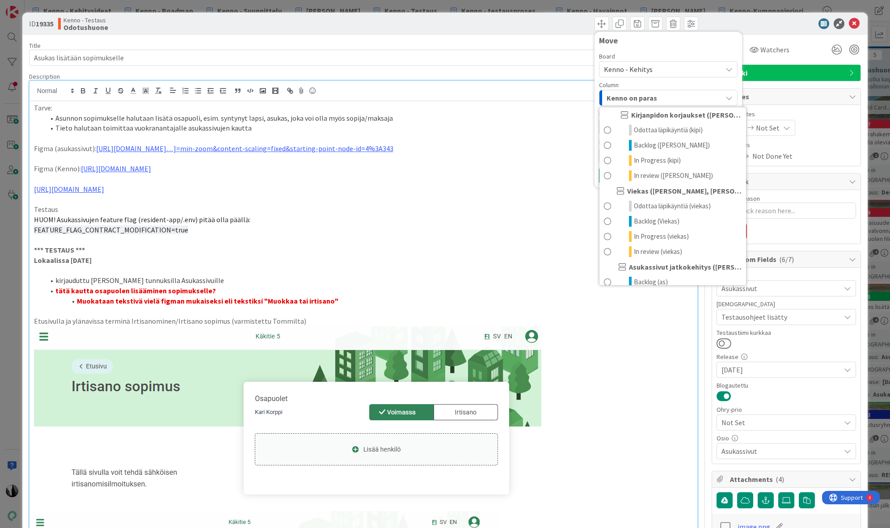
scroll to position [438, 0]
click at [645, 216] on span "Backlog (Viekas)" at bounding box center [657, 218] width 46 height 11
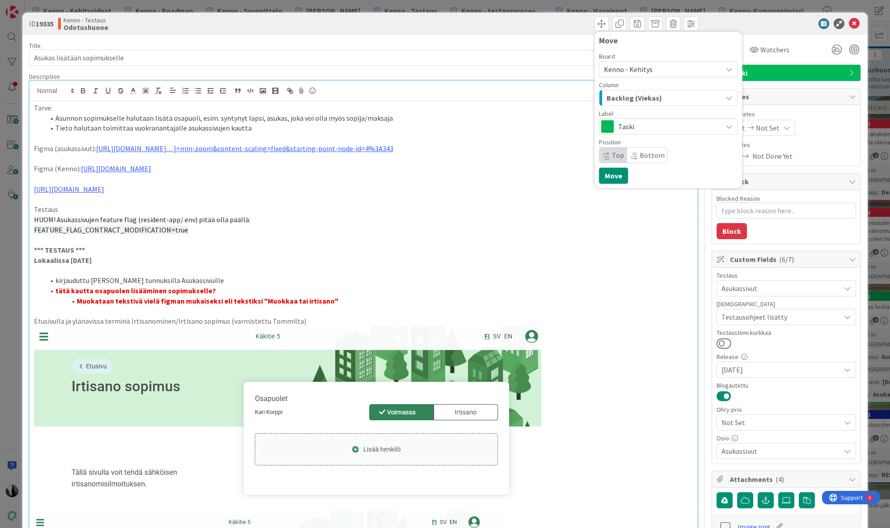
click at [608, 156] on icon at bounding box center [607, 158] width 5 height 5
click at [609, 172] on button "Move" at bounding box center [613, 176] width 29 height 16
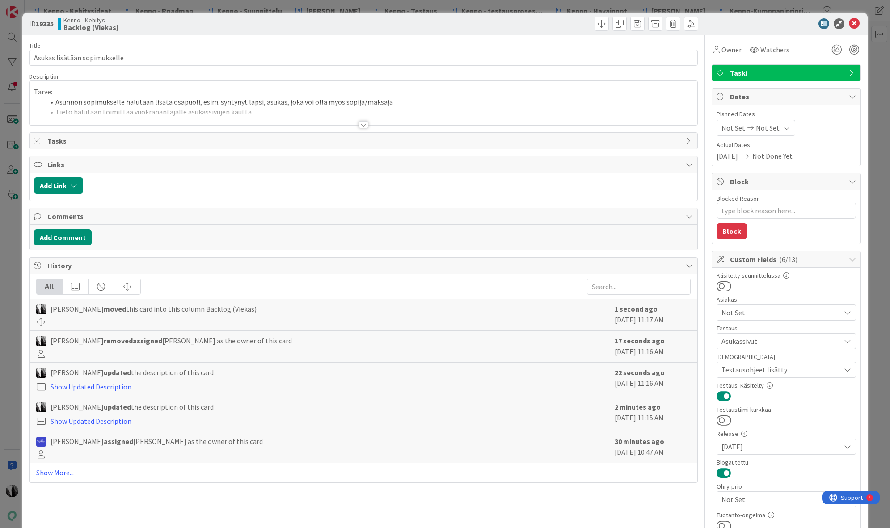
type textarea "x"
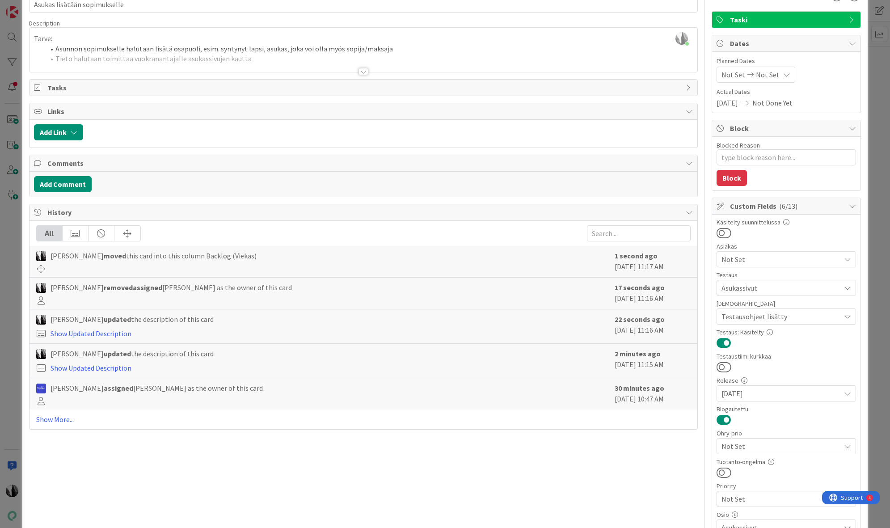
scroll to position [70, 0]
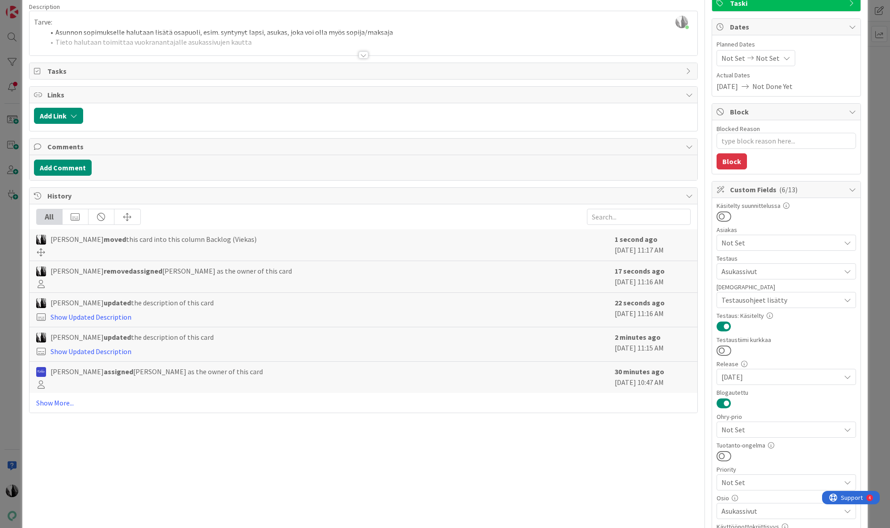
drag, startPoint x: 64, startPoint y: 401, endPoint x: 163, endPoint y: 387, distance: 99.8
click at [64, 401] on link "Show More..." at bounding box center [363, 403] width 655 height 11
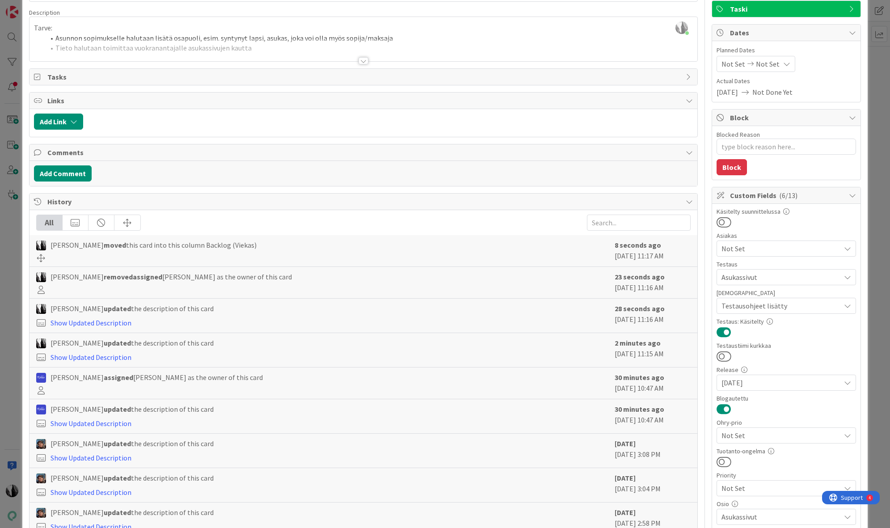
scroll to position [0, 0]
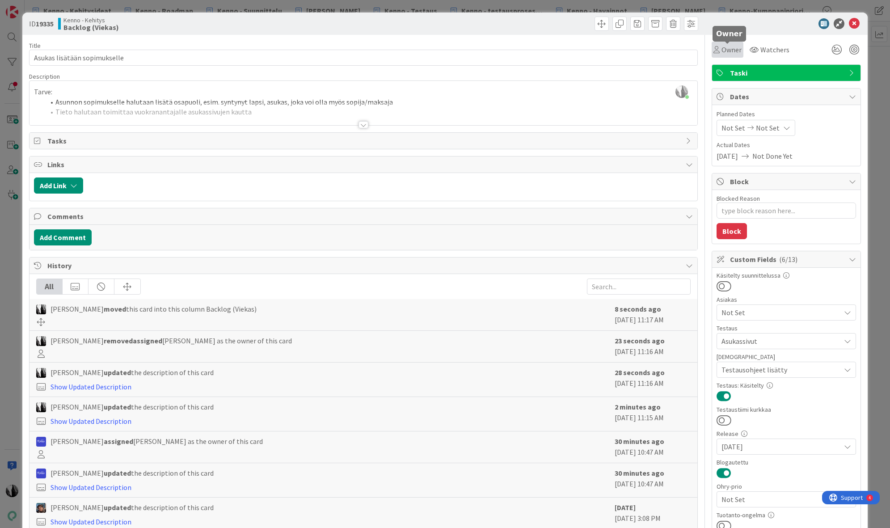
click at [732, 50] on span "Owner" at bounding box center [732, 49] width 20 height 11
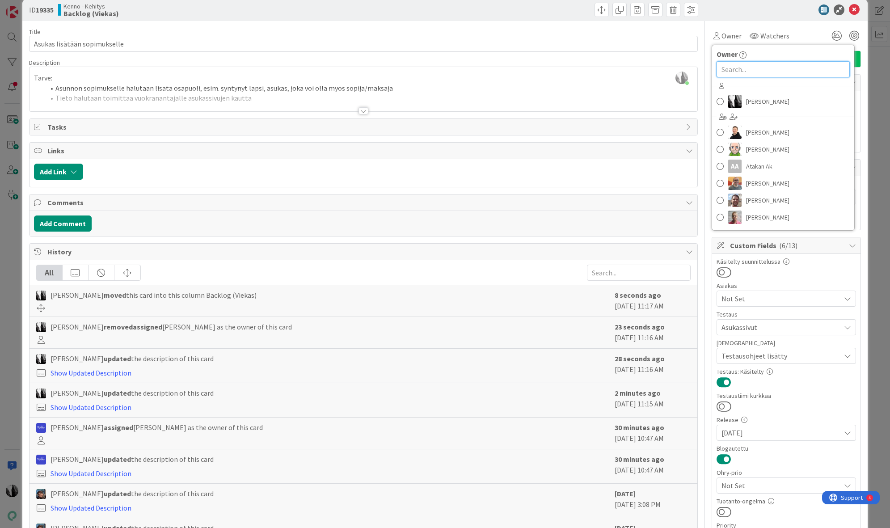
click at [732, 71] on input "text" at bounding box center [783, 69] width 133 height 16
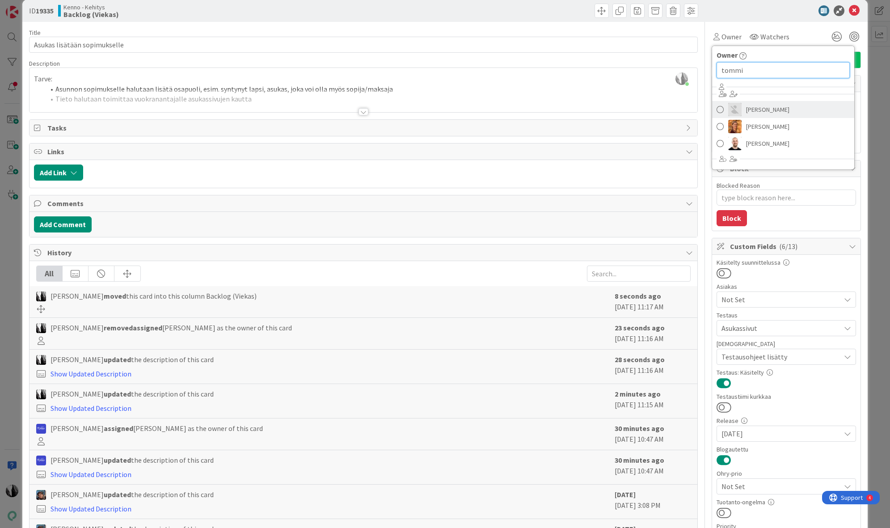
type input "tommi"
click at [766, 109] on span "Tommi Hännikkälä" at bounding box center [767, 109] width 43 height 13
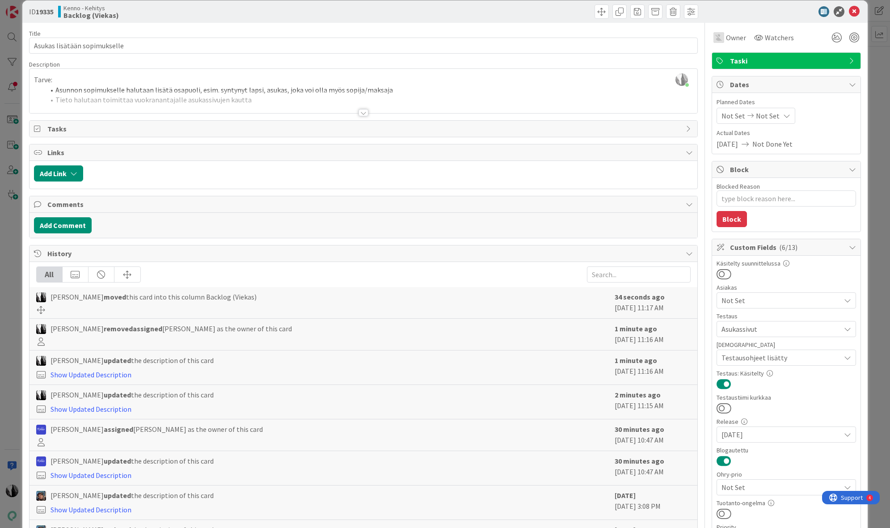
type textarea "x"
click at [857, 13] on icon at bounding box center [854, 11] width 11 height 11
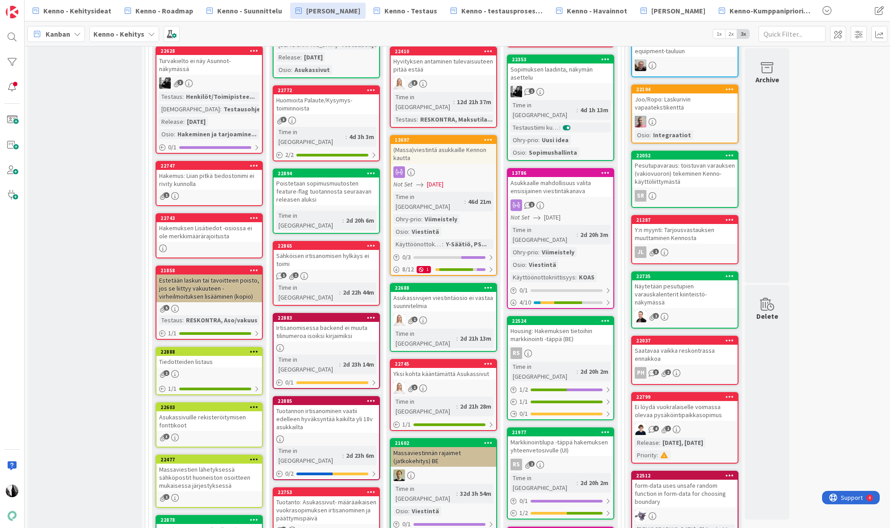
scroll to position [379, 0]
